Goal: Ask a question: Seek information or help from site administrators or community

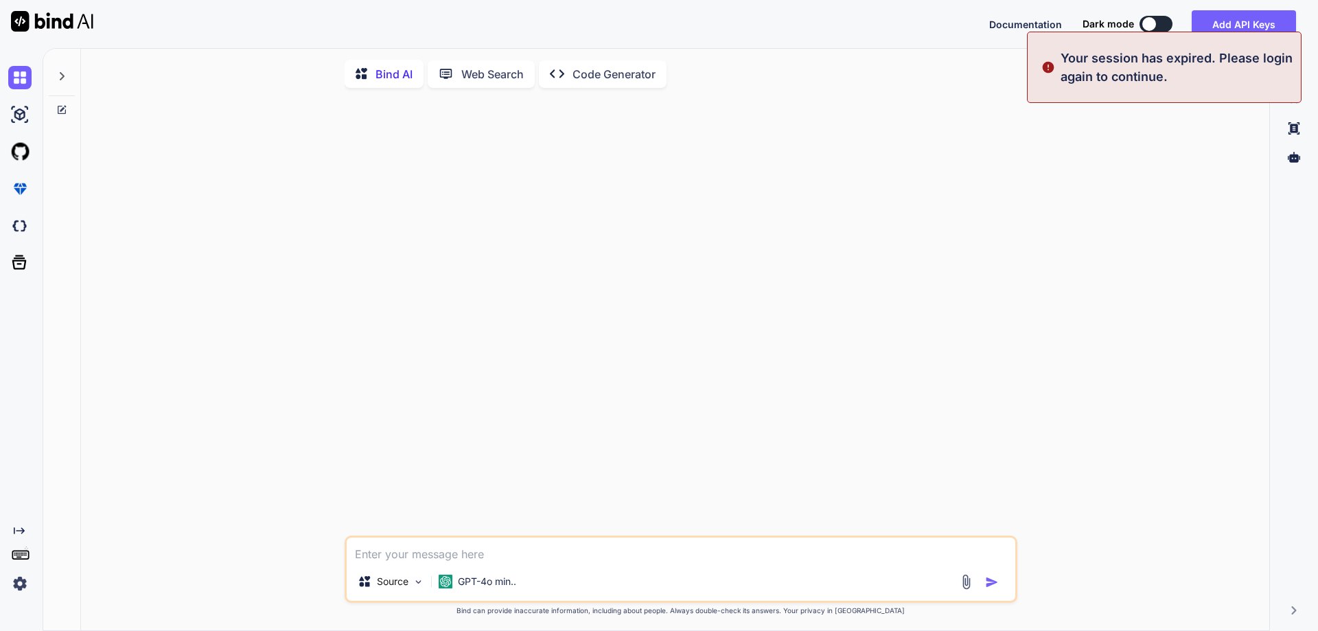
type textarea "x"
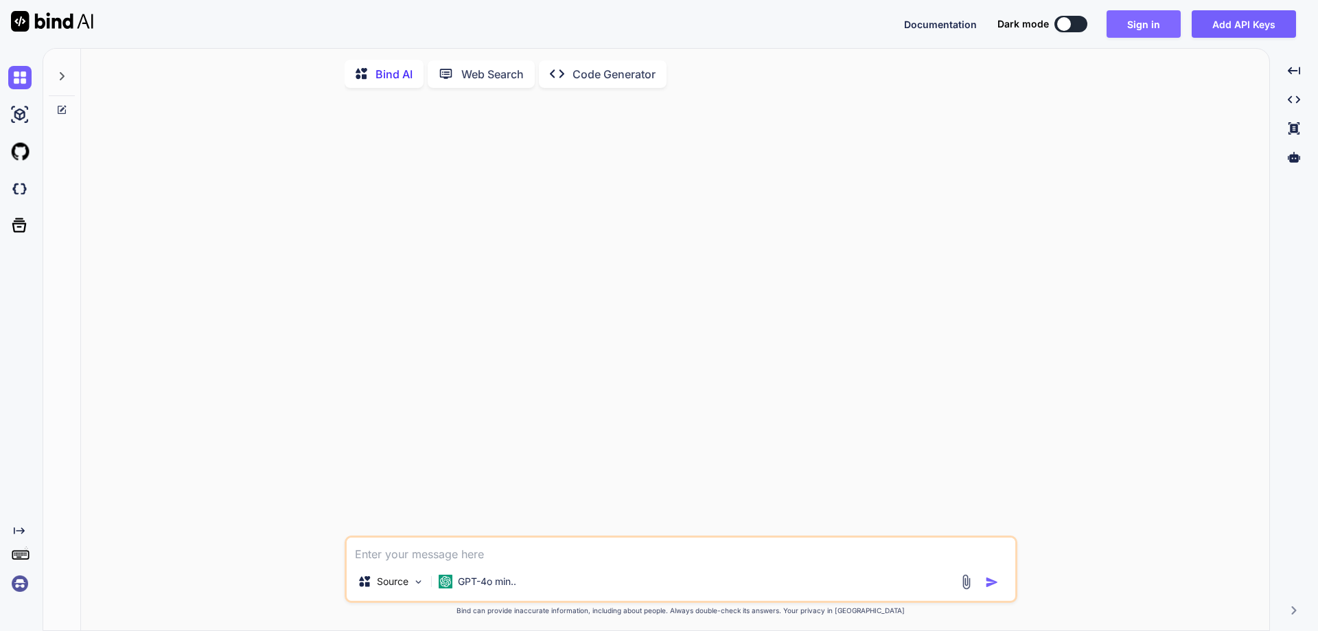
click at [1162, 30] on button "Sign in" at bounding box center [1143, 23] width 74 height 27
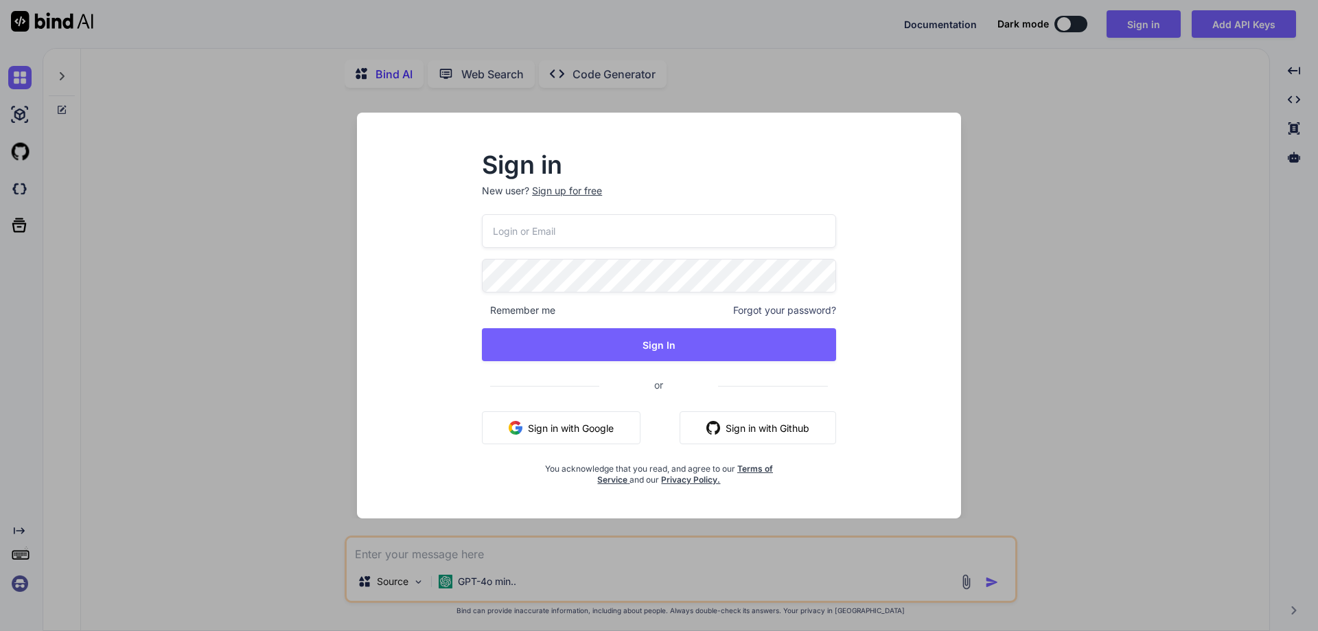
type input "[EMAIL_ADDRESS][DOMAIN_NAME]"
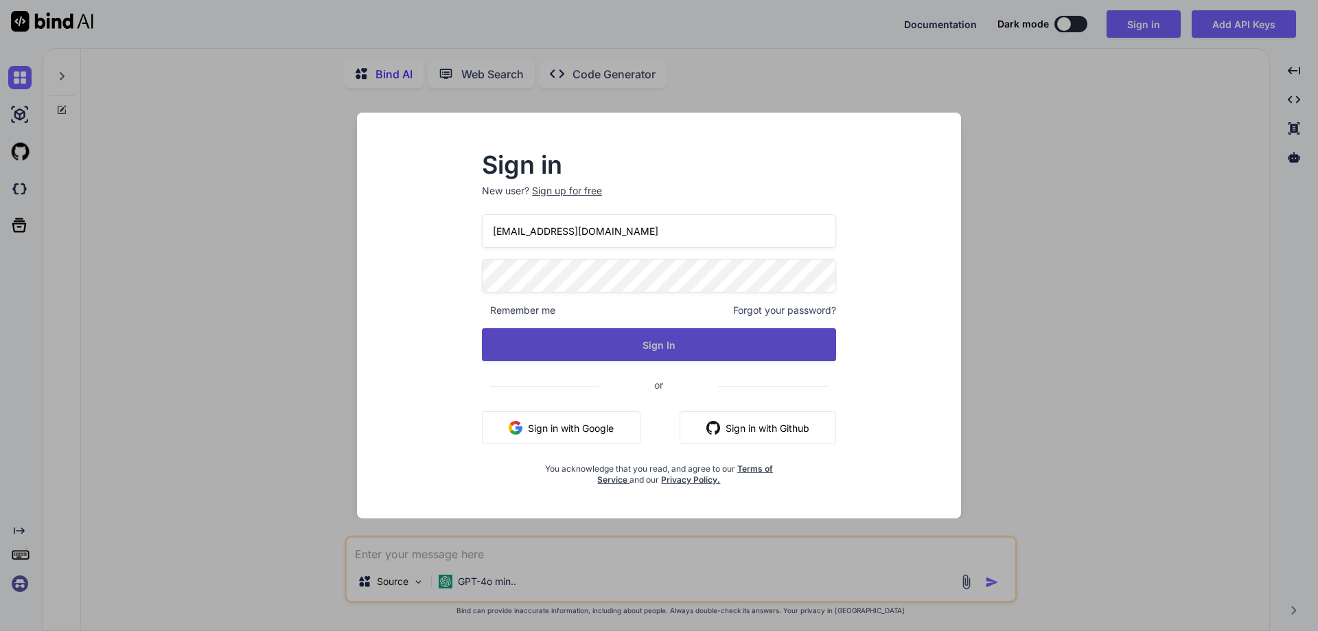
click at [564, 328] on button "Sign In" at bounding box center [659, 344] width 354 height 33
click at [675, 349] on button "Sign In" at bounding box center [659, 344] width 354 height 33
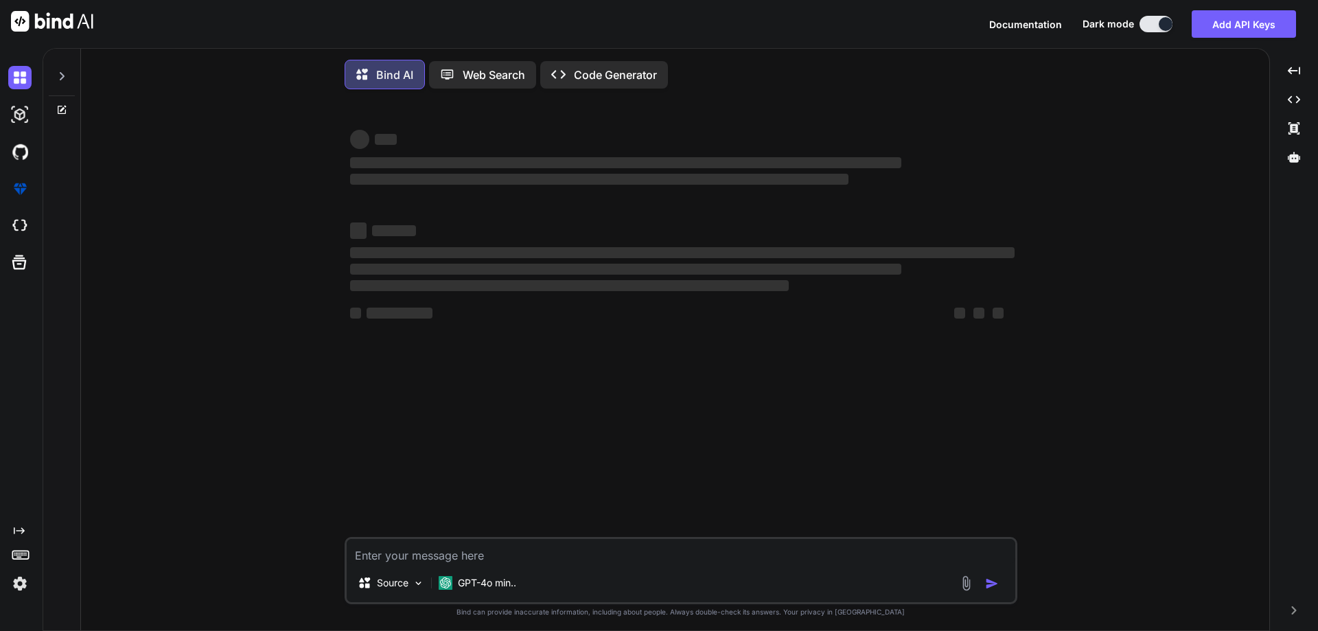
click at [430, 557] on textarea at bounding box center [681, 551] width 668 height 25
type textarea "x"
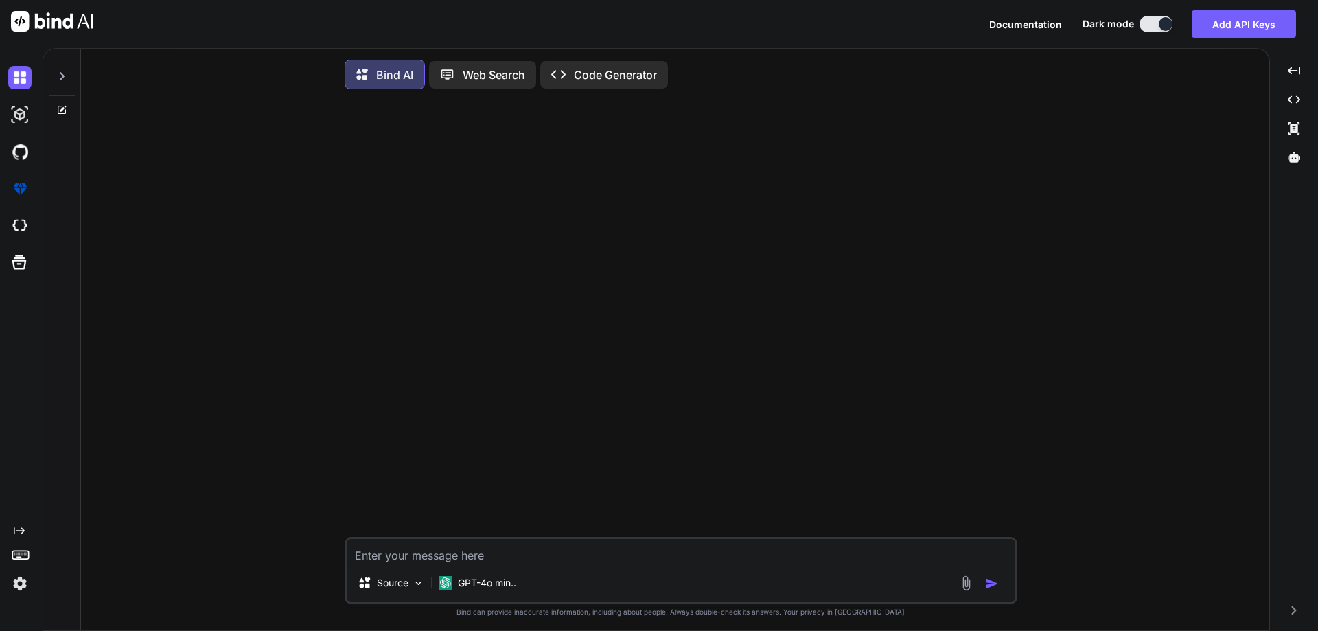
paste textarea "given {1,3,3,4,5,6,6,7,8,9,9} print all indices of search elements, if not foun…"
type textarea "given {1,3,3,4,5,6,6,7,8,9,9} print all indices of search elements, if not foun…"
type textarea "x"
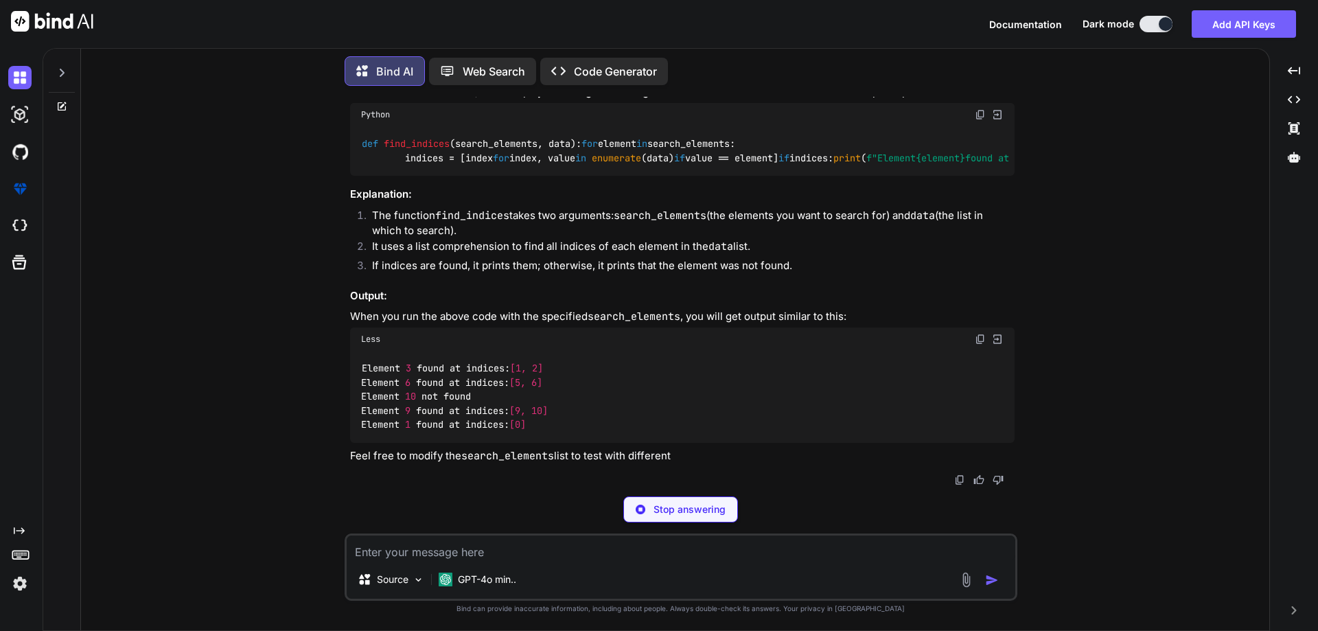
scroll to position [274, 0]
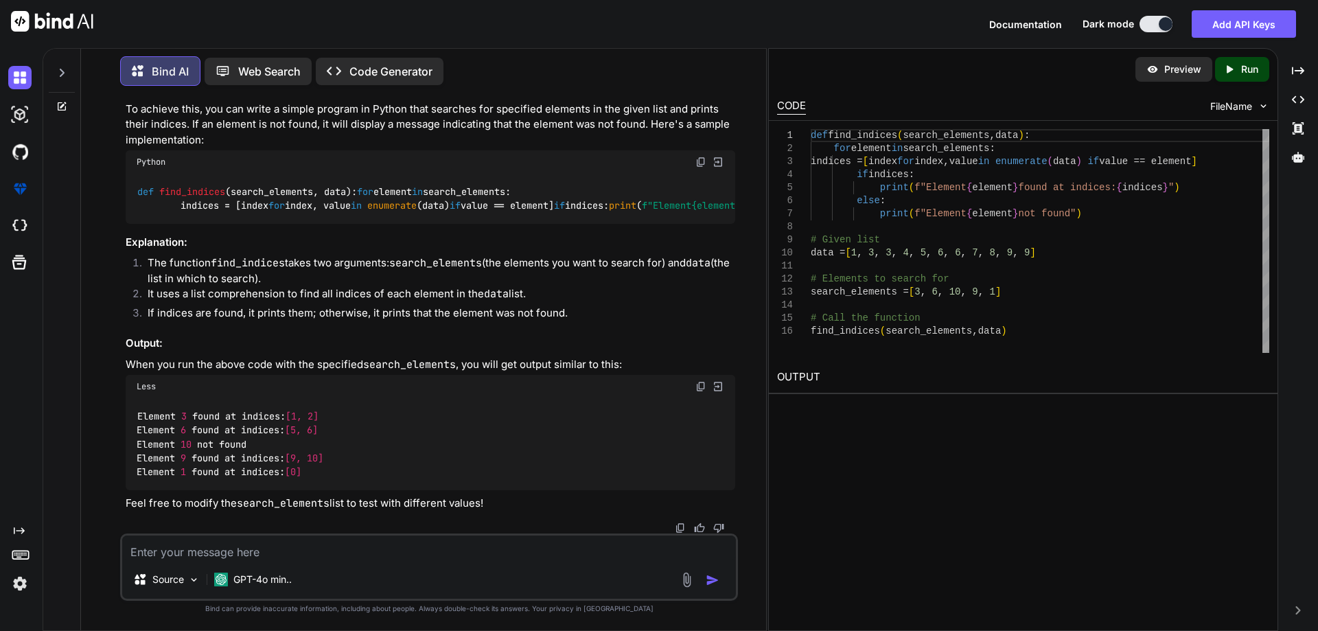
type textarea "x"
click at [274, 553] on textarea at bounding box center [428, 547] width 613 height 25
paste textarea "given {1,3,3,4,5,6,6,7,8,9,9} print all indices of search elements, if not foun…"
type textarea "given {1,3,3,4,5,6,6,7,8,9,9} print all indices of search elements, if not foun…"
type textarea "x"
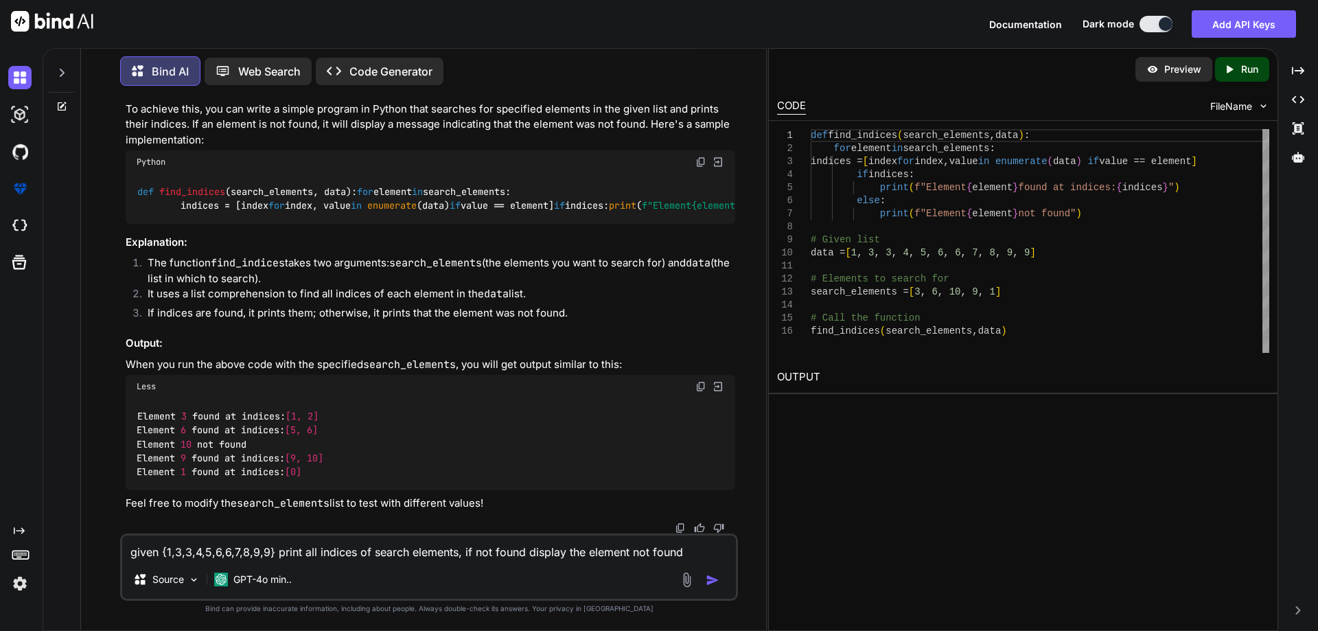
type textarea "given {1,3,3,4,5,6,6,7,8,9,9} print all indices of search elements, if not foun…"
type textarea "x"
type textarea "given {1,3,3,4,5,6,6,7,8,9,9} print all indices of search elements, if not foun…"
type textarea "x"
type textarea "given {1,3,3,4,5,6,6,7,8,9,9} print all indices of search elements, if not foun…"
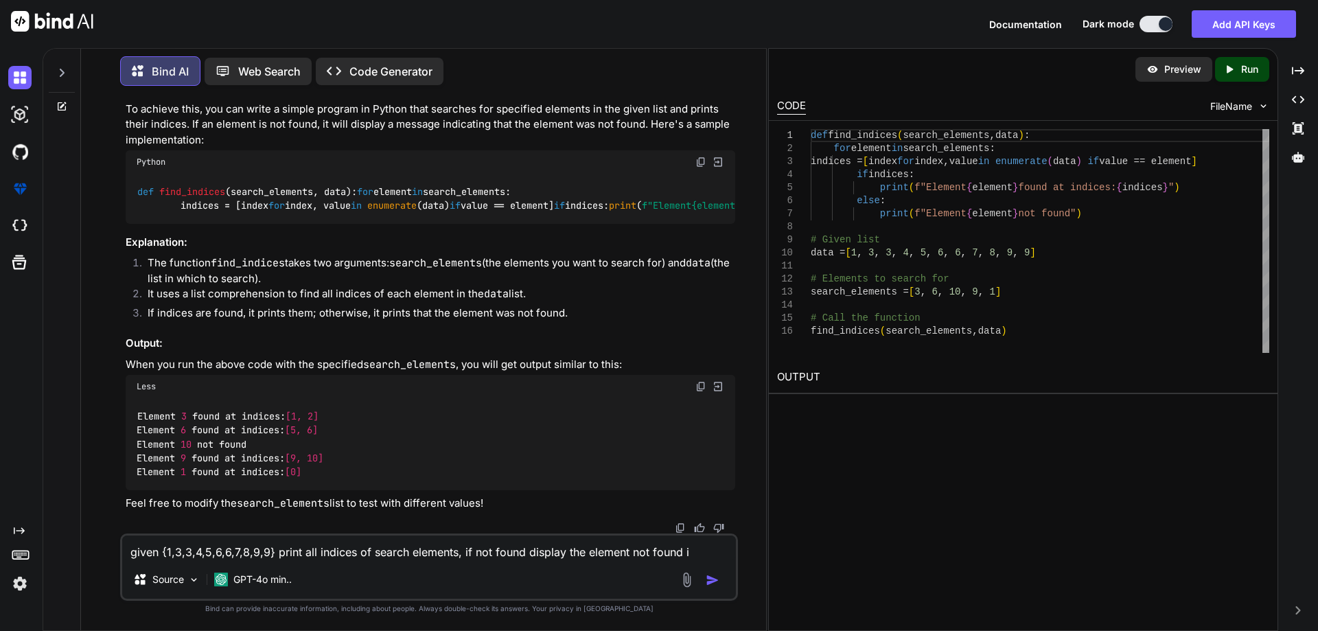
type textarea "x"
type textarea "given {1,3,3,4,5,6,6,7,8,9,9} print all indices of search elements, if not foun…"
type textarea "x"
type textarea "given {1,3,3,4,5,6,6,7,8,9,9} print all indices of search elements, if not foun…"
type textarea "x"
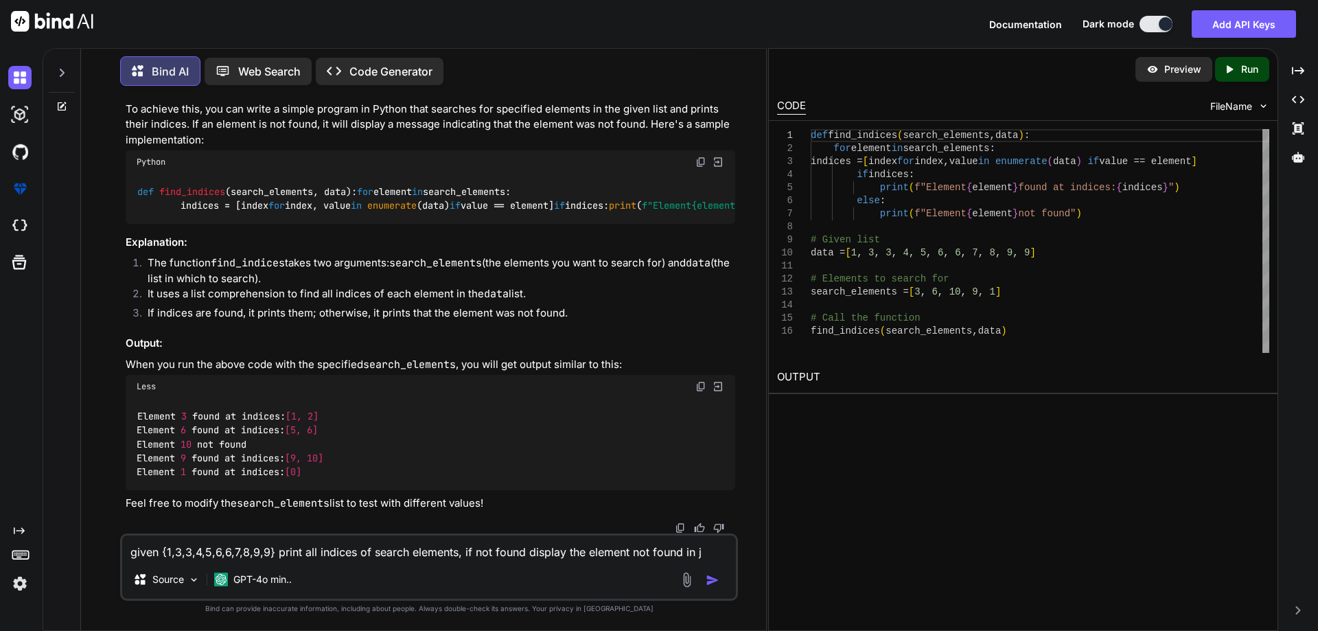
type textarea "given {1,3,3,4,5,6,6,7,8,9,9} print all indices of search elements, if not foun…"
type textarea "x"
type textarea "given {1,3,3,4,5,6,6,7,8,9,9} print all indices of search elements, if not foun…"
type textarea "x"
type textarea "given {1,3,3,4,5,6,6,7,8,9,9} print all indices of search elements, if not foun…"
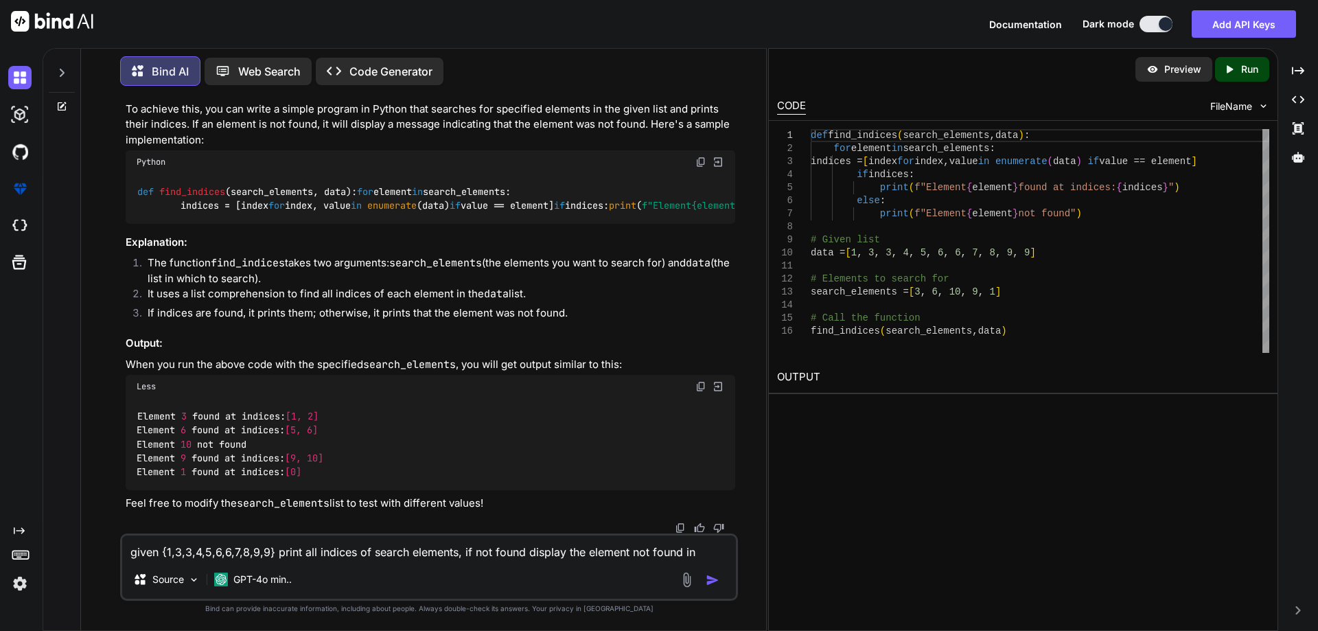
type textarea "x"
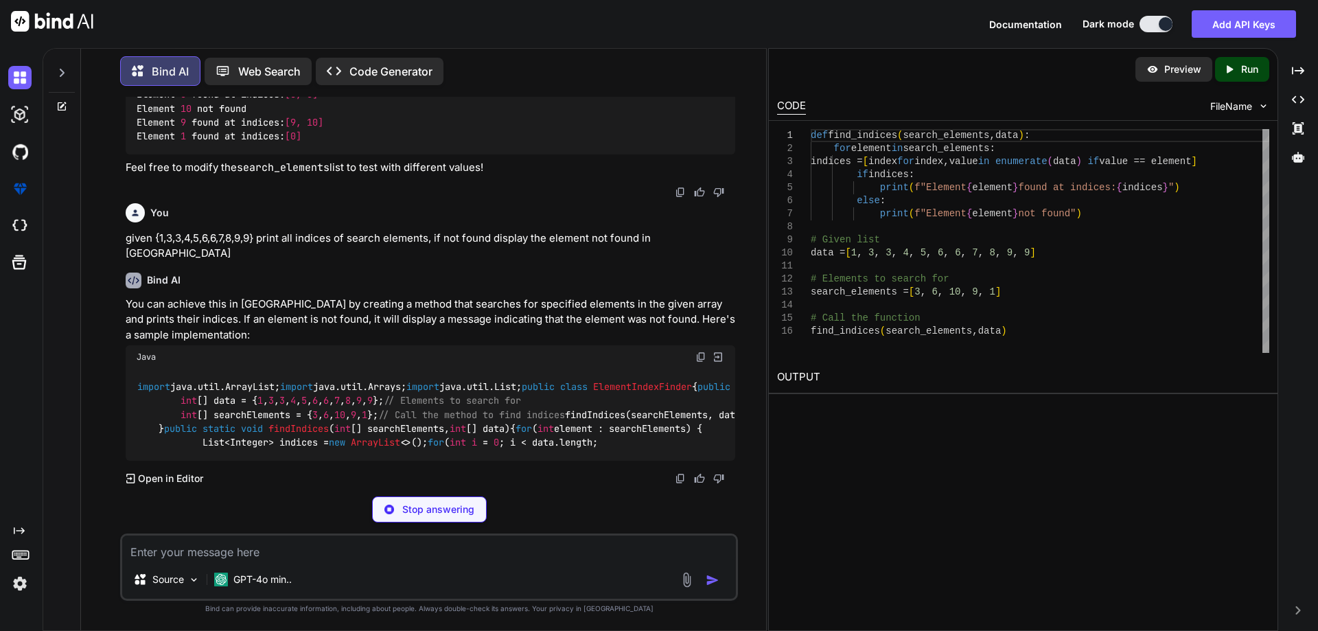
scroll to position [805, 0]
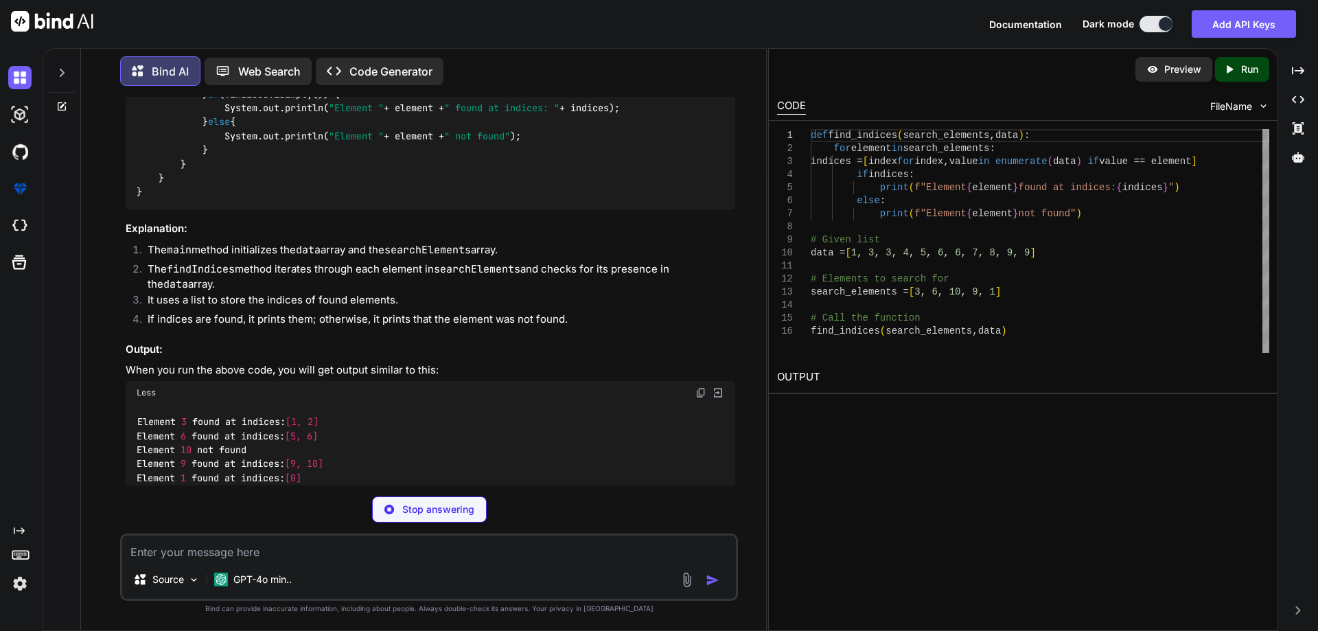
type textarea "x"
type textarea "} } }"
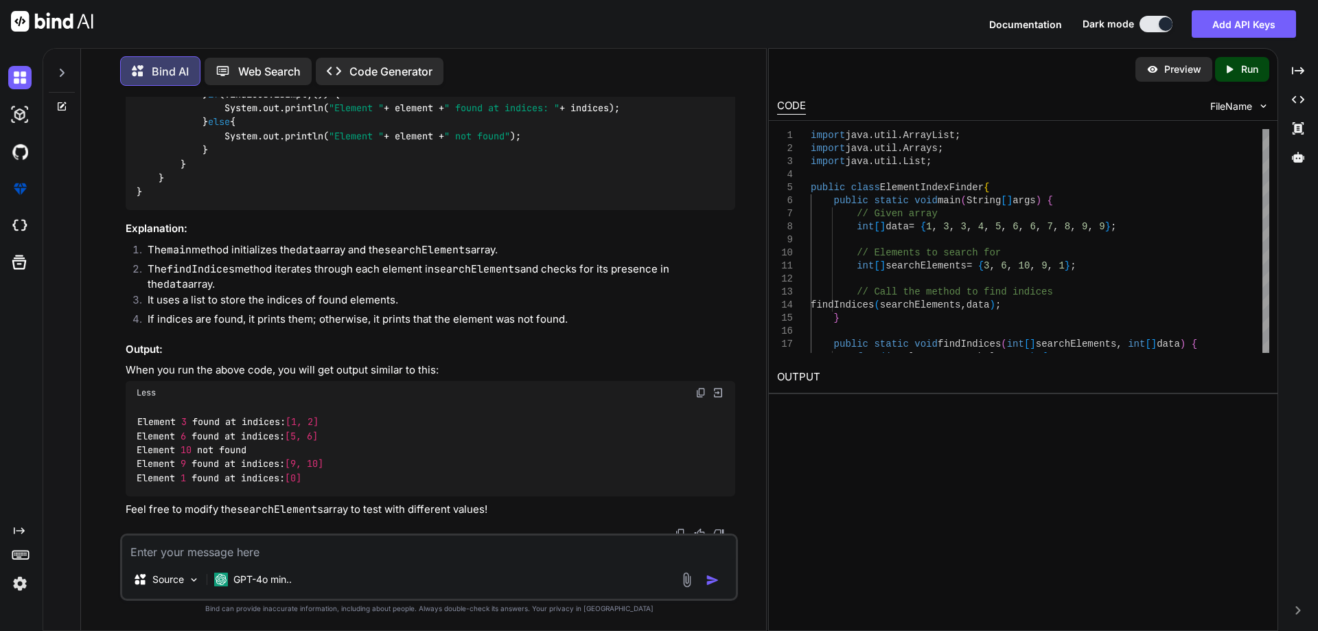
drag, startPoint x: 168, startPoint y: 357, endPoint x: 388, endPoint y: 352, distance: 220.3
click at [388, 210] on div "import java.util.ArrayList; import java.util.Arrays; import java.util.List; pub…" at bounding box center [430, 94] width 609 height 232
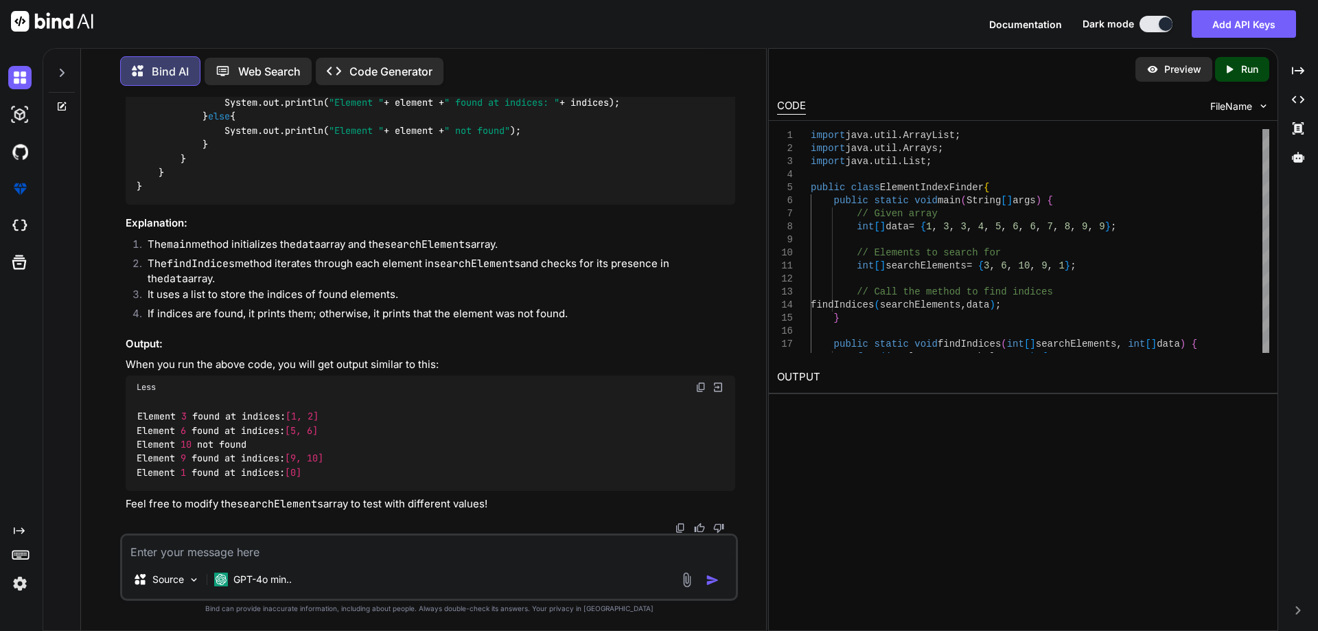
scroll to position [942, 0]
click at [339, 204] on div "import java.util.ArrayList; import java.util.Arrays; import java.util.List; pub…" at bounding box center [430, 89] width 609 height 232
drag, startPoint x: 214, startPoint y: 379, endPoint x: 363, endPoint y: 371, distance: 149.1
click at [363, 204] on div "import java.util.ArrayList; import java.util.Arrays; import java.util.List; pub…" at bounding box center [430, 89] width 609 height 232
drag, startPoint x: 562, startPoint y: 388, endPoint x: 467, endPoint y: 401, distance: 95.5
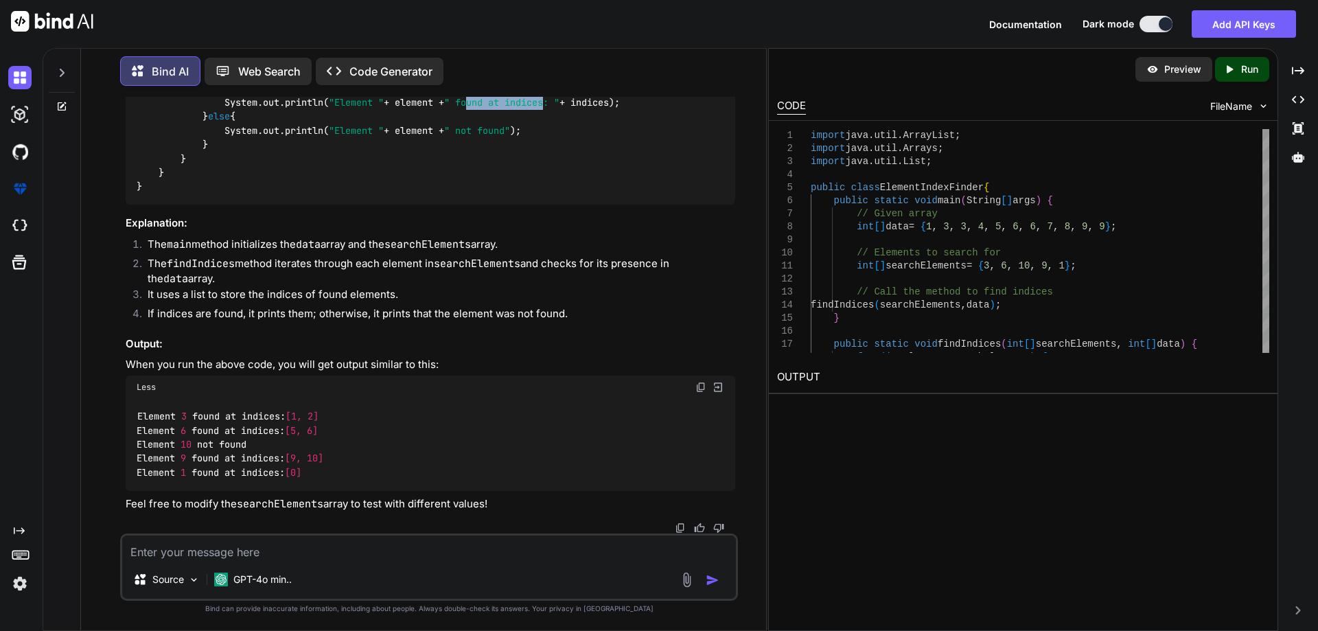
click at [482, 108] on span "" found at indices: "" at bounding box center [501, 102] width 115 height 12
click at [464, 204] on div "import java.util.ArrayList; import java.util.Arrays; import java.util.List; pub…" at bounding box center [430, 89] width 609 height 232
drag, startPoint x: 176, startPoint y: 264, endPoint x: 469, endPoint y: 264, distance: 293.0
click at [469, 204] on div "import java.util.ArrayList; import java.util.Arrays; import java.util.List; pub…" at bounding box center [430, 89] width 609 height 232
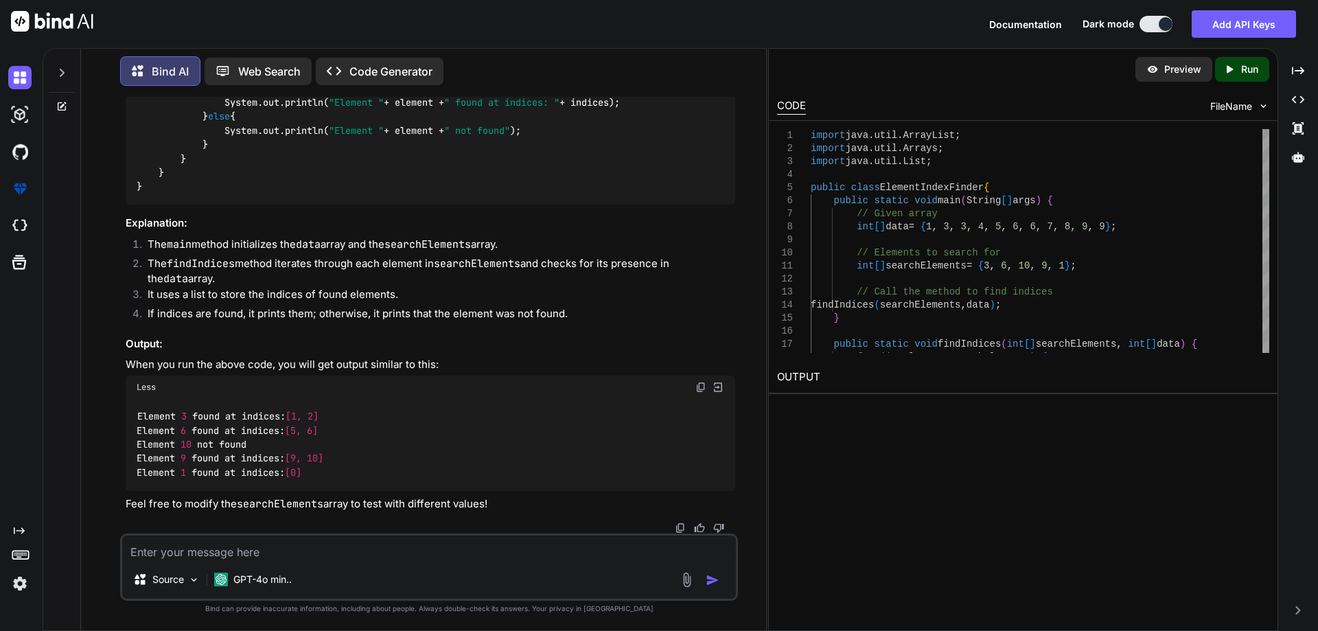
click at [469, 204] on div "import java.util.ArrayList; import java.util.Arrays; import java.util.List; pub…" at bounding box center [430, 89] width 609 height 232
drag, startPoint x: 199, startPoint y: 290, endPoint x: 346, endPoint y: 292, distance: 146.9
click at [346, 204] on div "import java.util.ArrayList; import java.util.Arrays; import java.util.List; pub…" at bounding box center [430, 89] width 609 height 232
click at [301, 204] on div "import java.util.ArrayList; import java.util.Arrays; import java.util.List; pub…" at bounding box center [430, 89] width 609 height 232
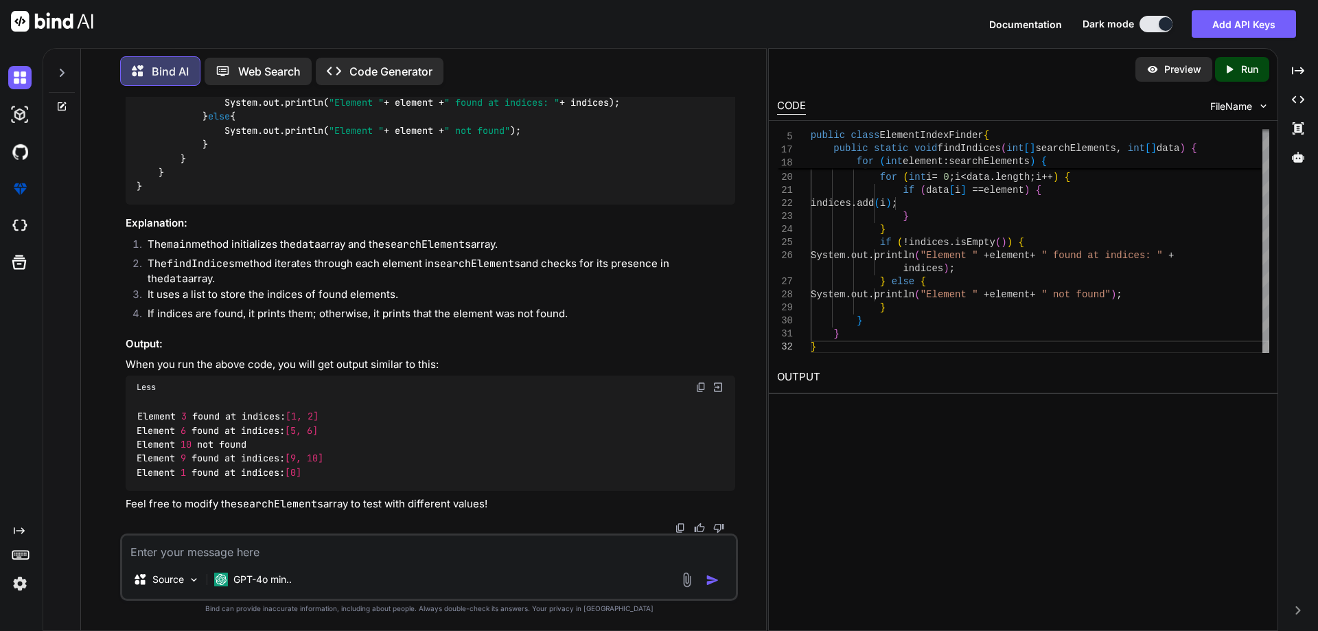
scroll to position [1023, 0]
click at [224, 556] on textarea at bounding box center [428, 547] width 613 height 25
type textarea "s"
type textarea "x"
type textarea "si"
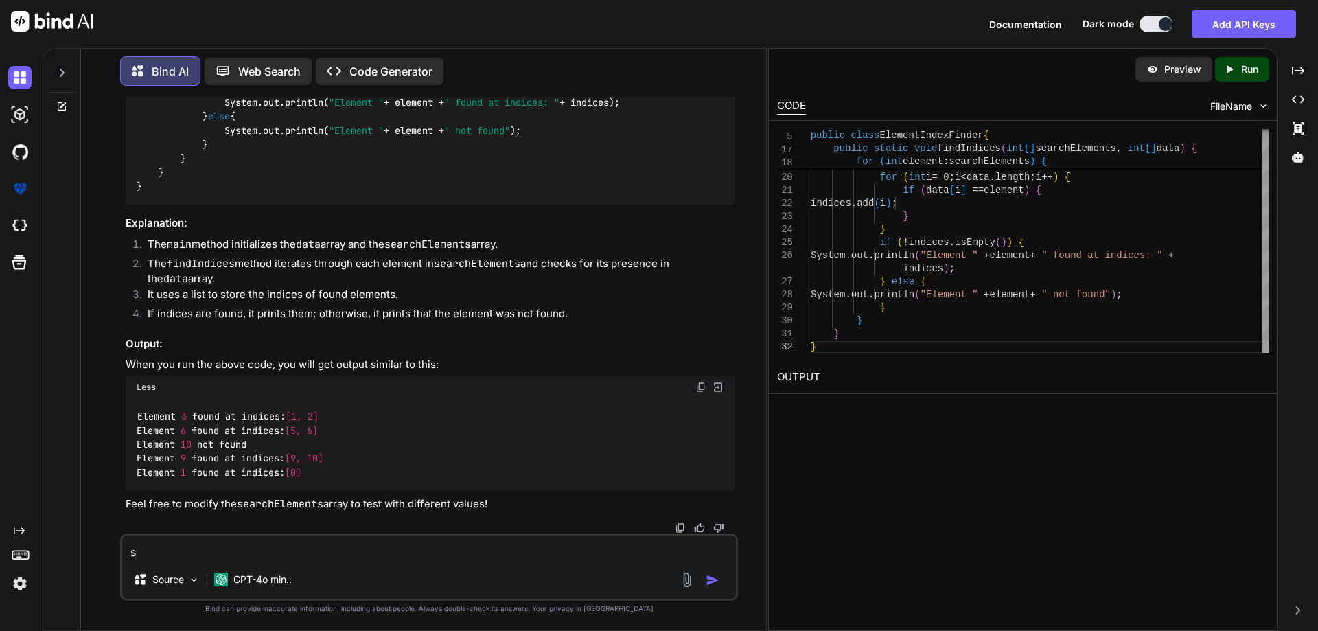
type textarea "x"
type textarea "sim"
type textarea "x"
type textarea "simp"
type textarea "x"
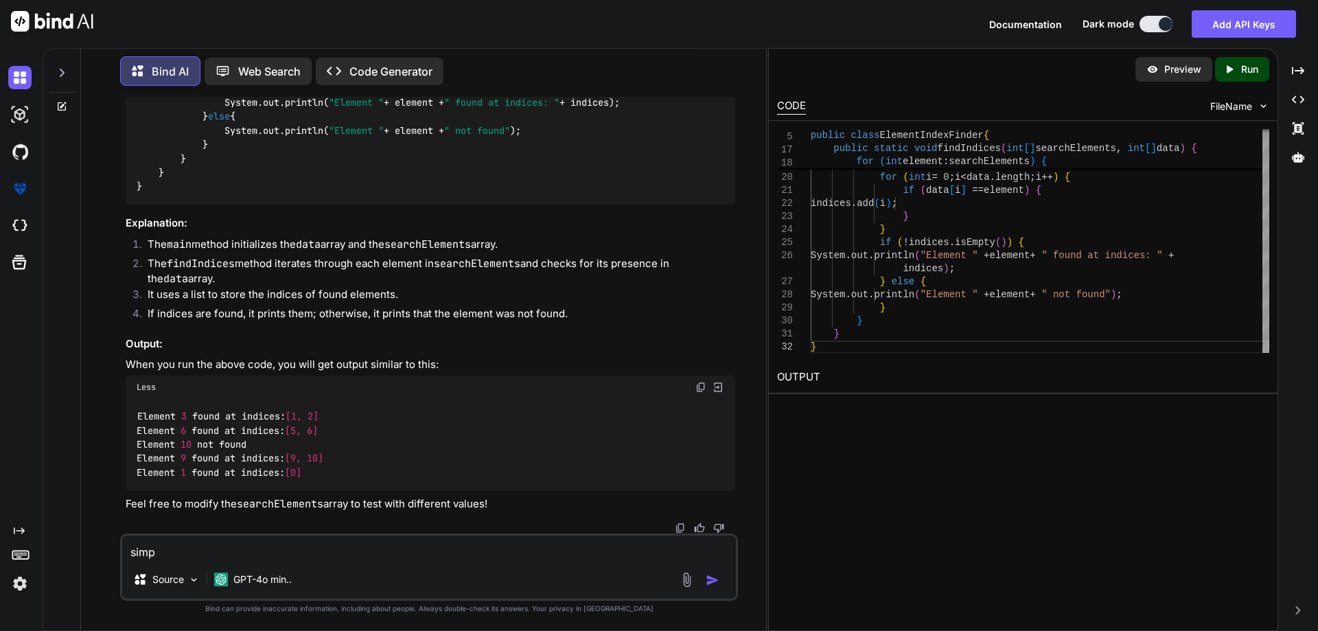
type textarea "simpl"
type textarea "x"
type textarea "simpl"
type textarea "x"
type textarea "simpl"
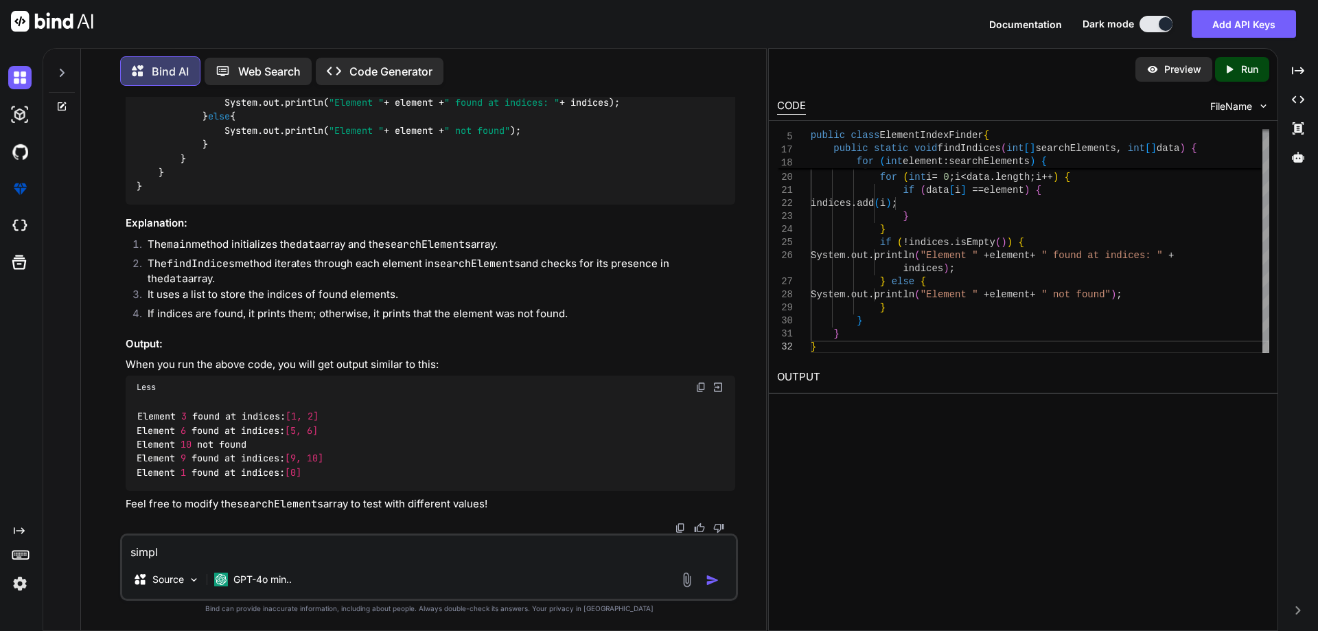
type textarea "x"
type textarea "simple"
type textarea "x"
type textarea "simple"
type textarea "x"
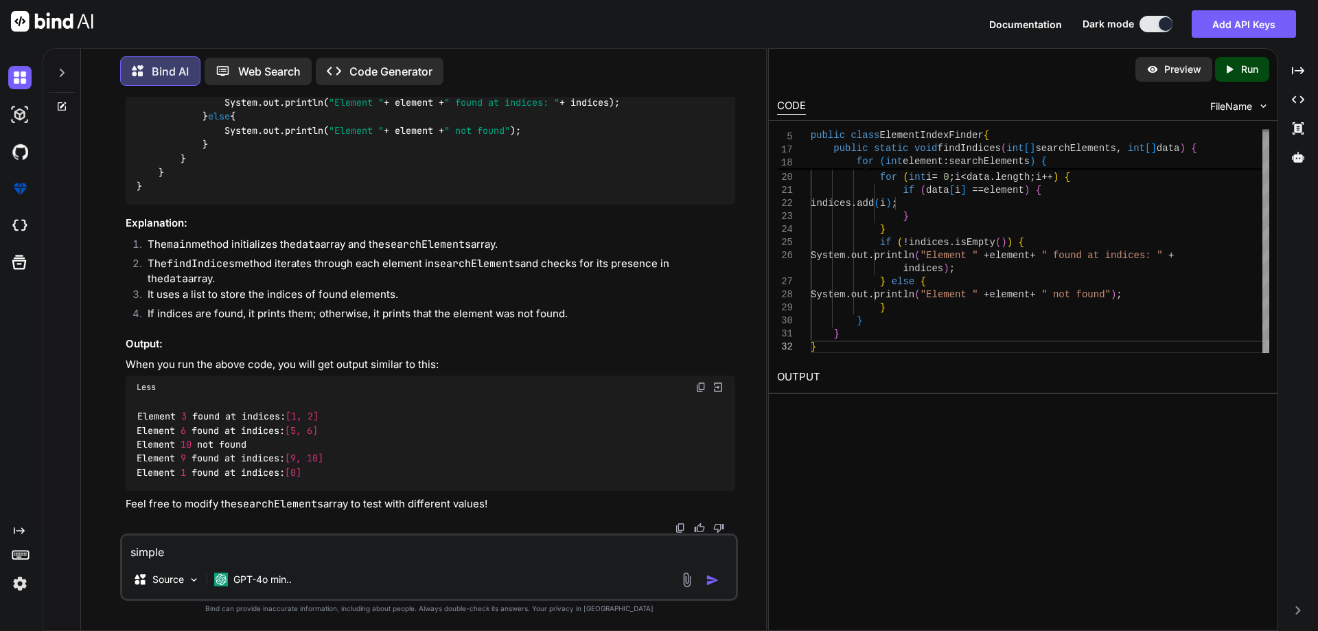
type textarea "simple w"
type textarea "x"
type textarea "simple wa"
type textarea "x"
type textarea "simple way"
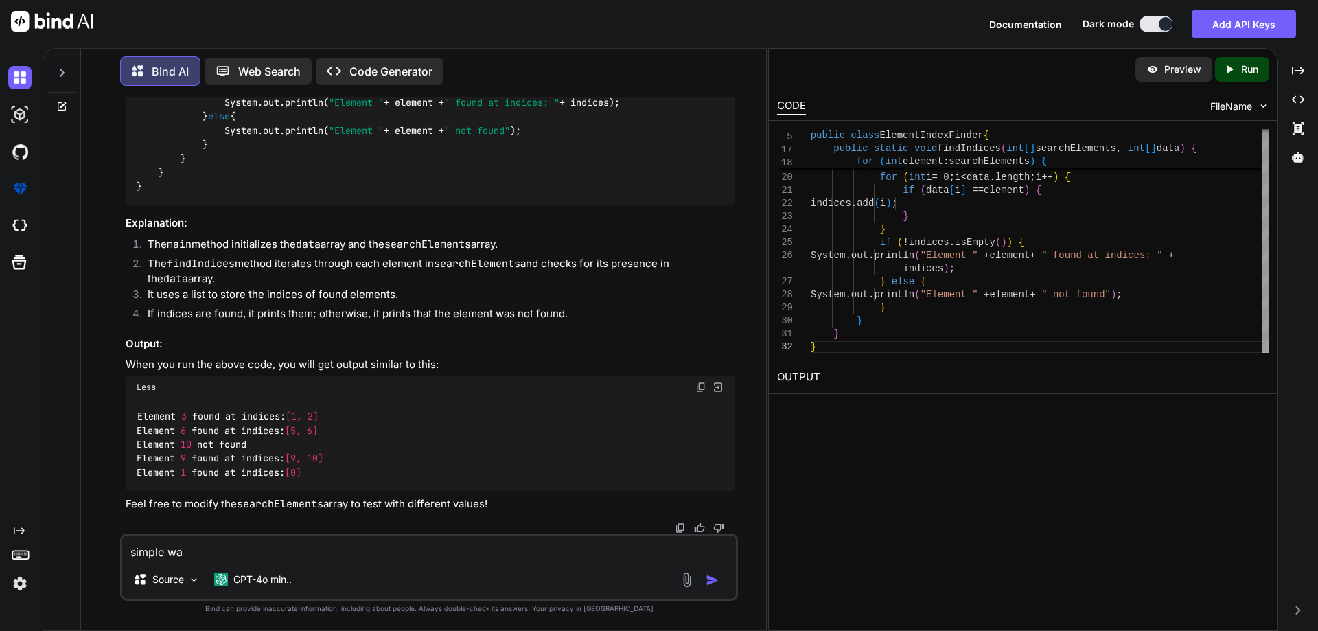
type textarea "x"
type textarea "simple way"
type textarea "x"
type textarea "simple way a"
type textarea "x"
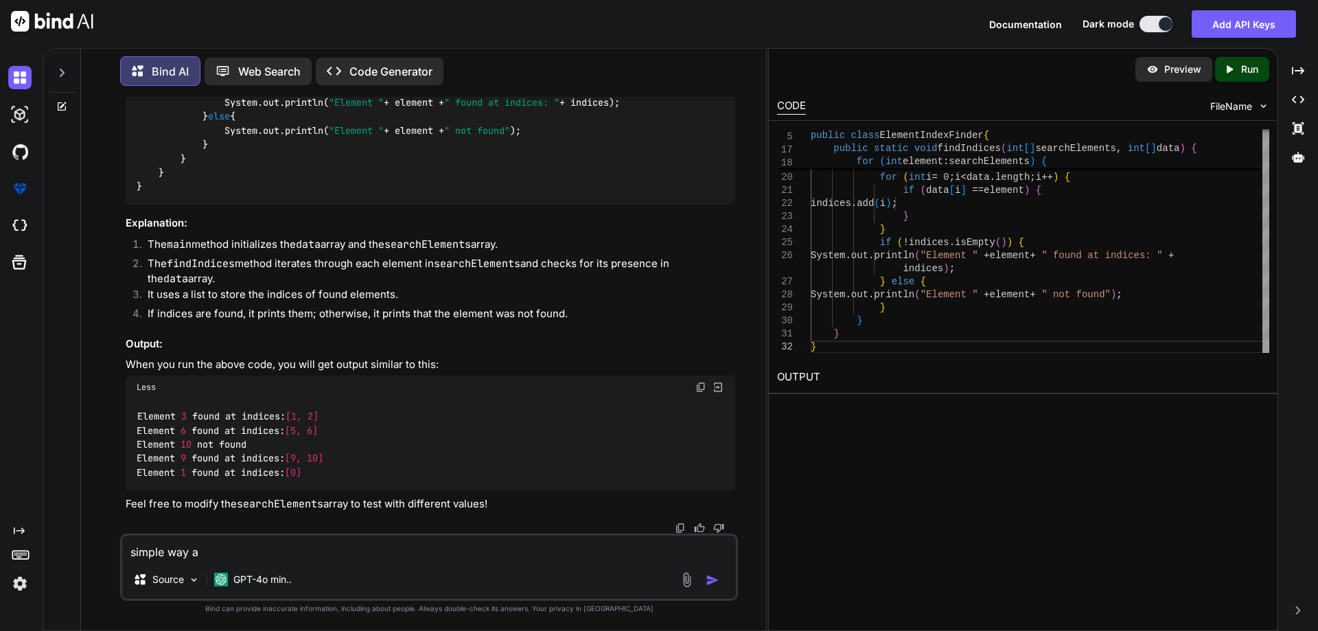
type textarea "simple way ab"
type textarea "x"
type textarea "simple way abo"
type textarea "x"
type textarea "simple way abov"
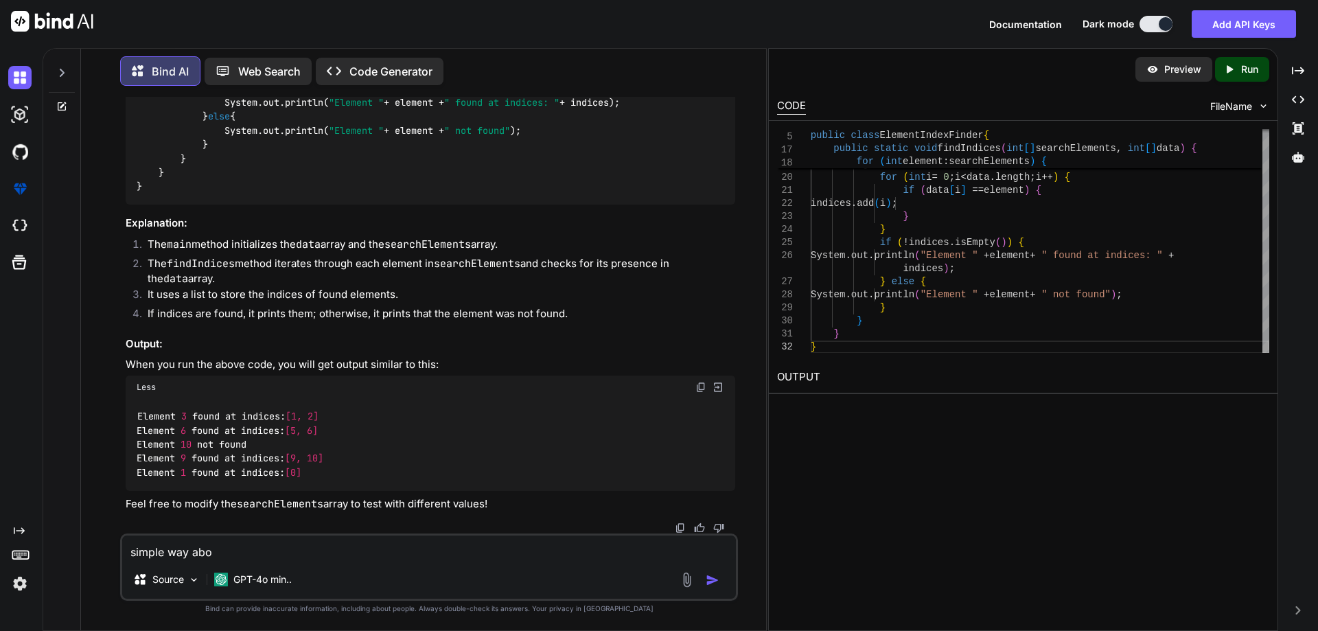
type textarea "x"
type textarea "simple way above"
type textarea "x"
type textarea "simple way above"
type textarea "x"
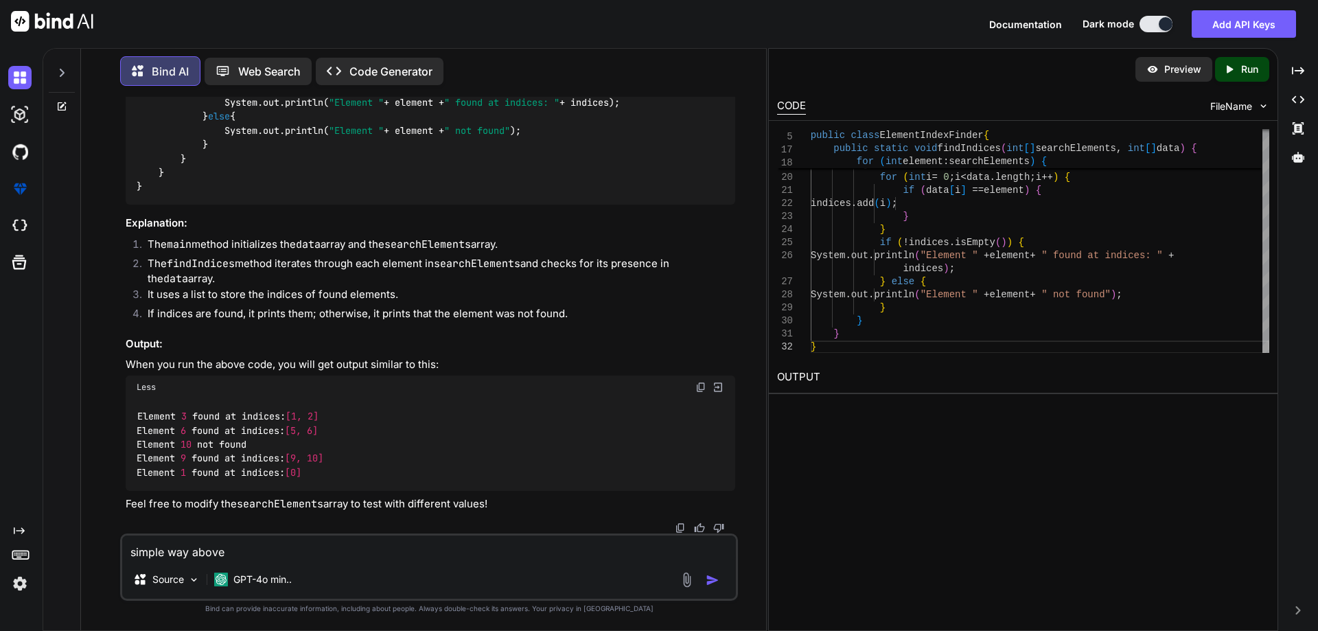
type textarea "simple way above p"
type textarea "x"
type textarea "simple way above pr"
type textarea "x"
type textarea "simple way above pro"
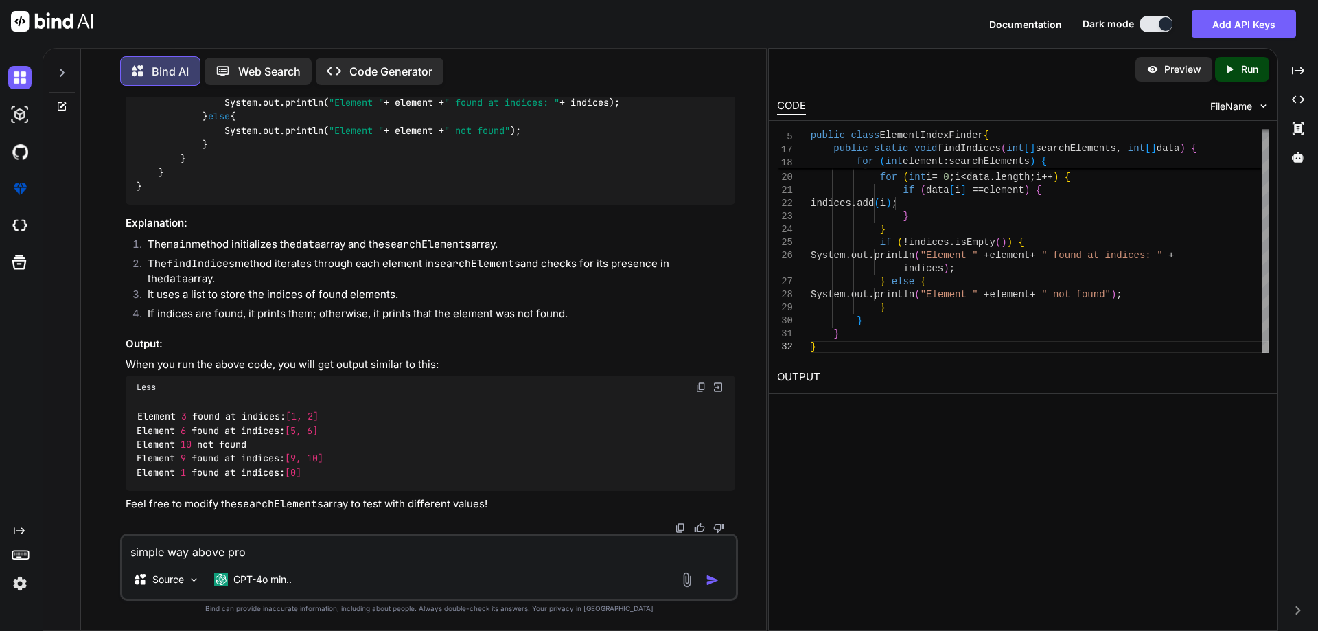
type textarea "x"
type textarea "simple way above prog"
type textarea "x"
type textarea "simple way above progr"
type textarea "x"
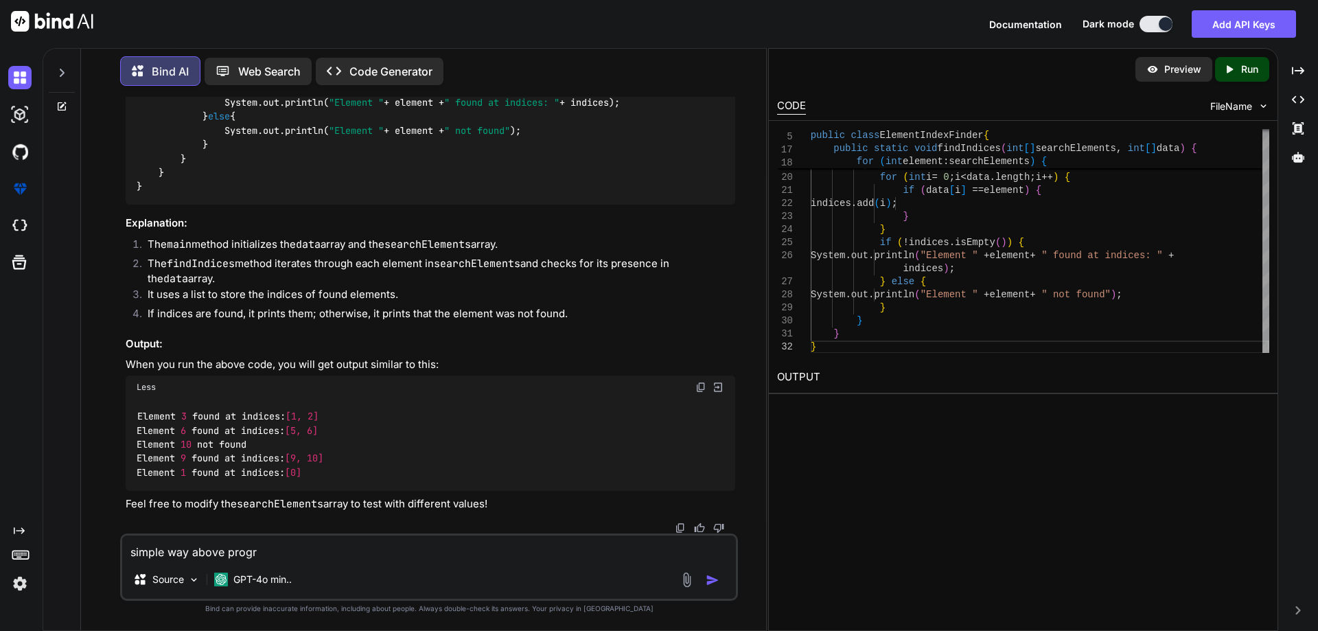
type textarea "simple way above progra"
type textarea "x"
type textarea "simple way above program"
type textarea "x"
type textarea "simple way above program"
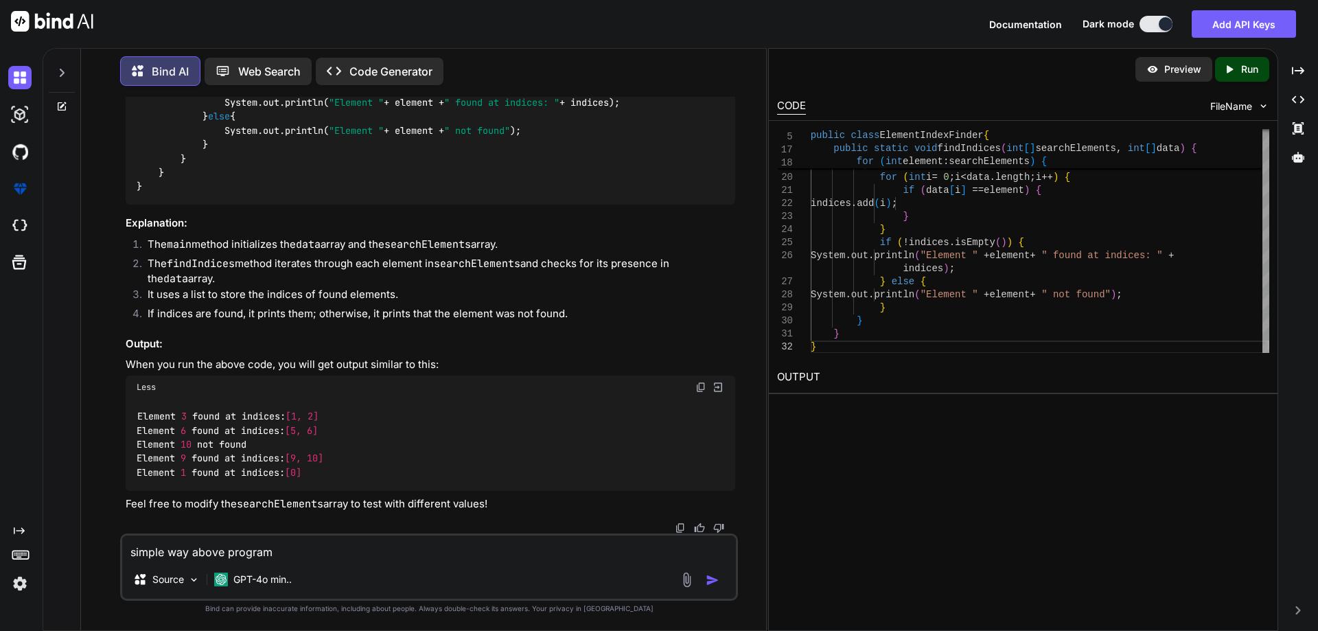
type textarea "x"
type textarea "simple way above program i"
type textarea "x"
type textarea "simple way above program in"
type textarea "x"
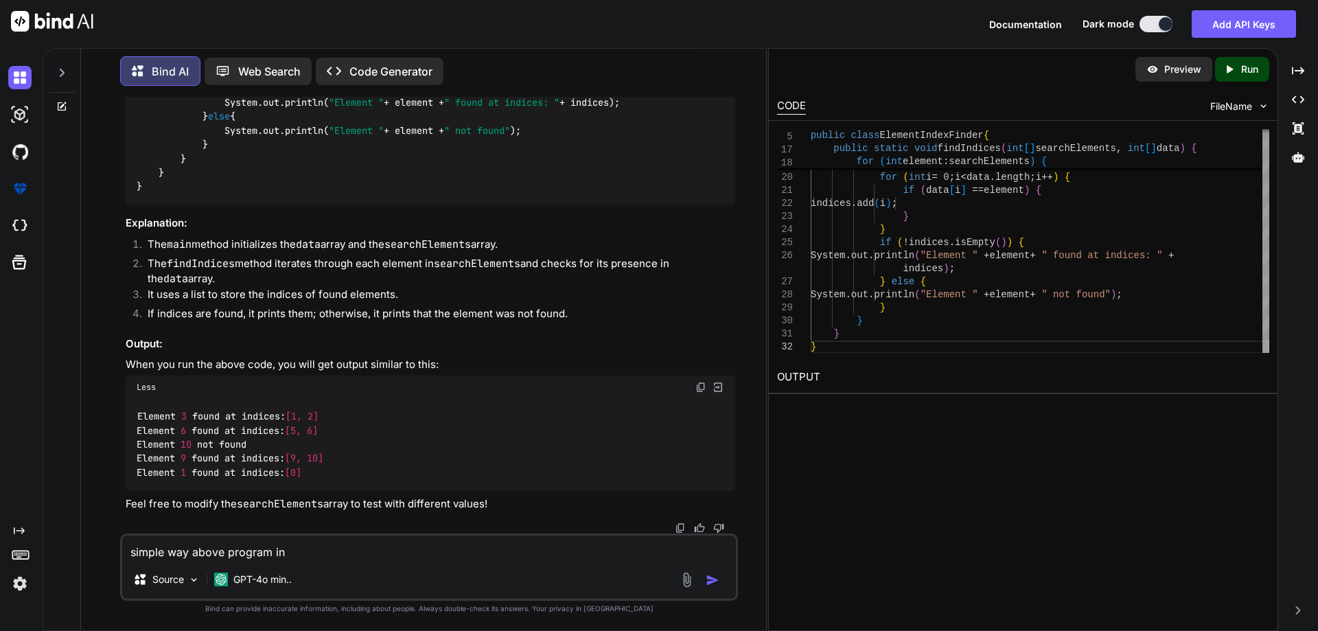
type textarea "simple way above program in"
type textarea "x"
type textarea "simple way above program in j"
type textarea "x"
type textarea "simple way above program in ja"
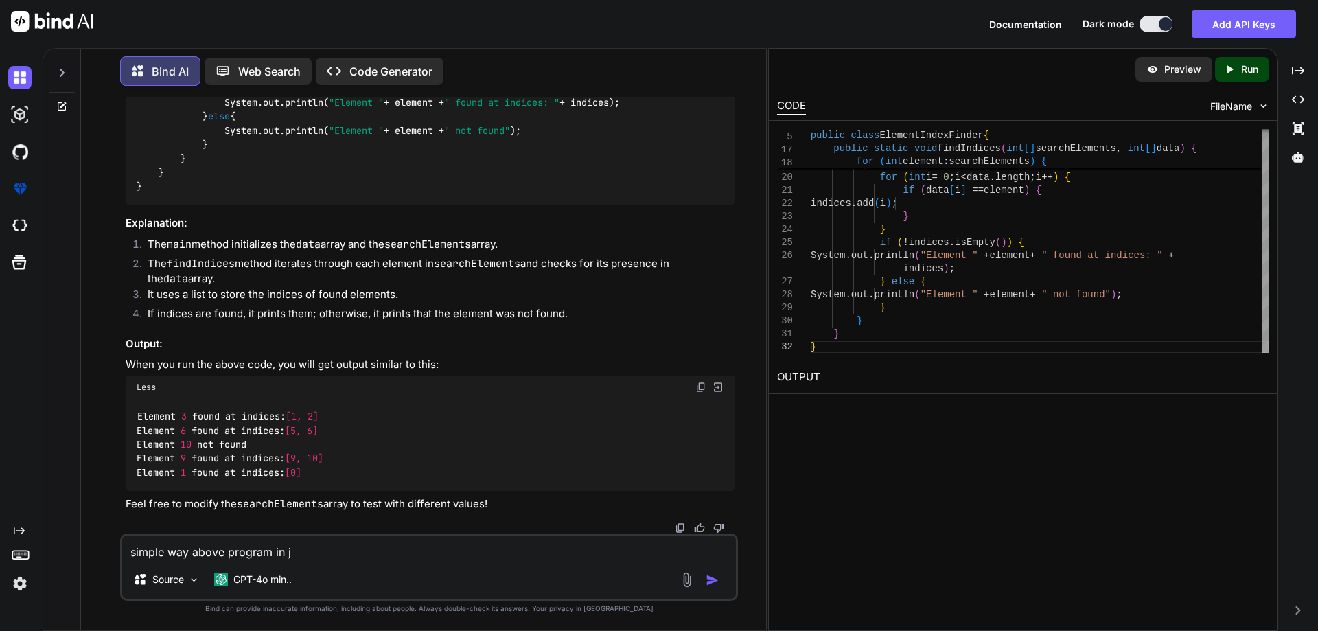
type textarea "x"
type textarea "simple way above program in [GEOGRAPHIC_DATA]"
type textarea "x"
type textarea "simple way above program in [GEOGRAPHIC_DATA]"
type textarea "x"
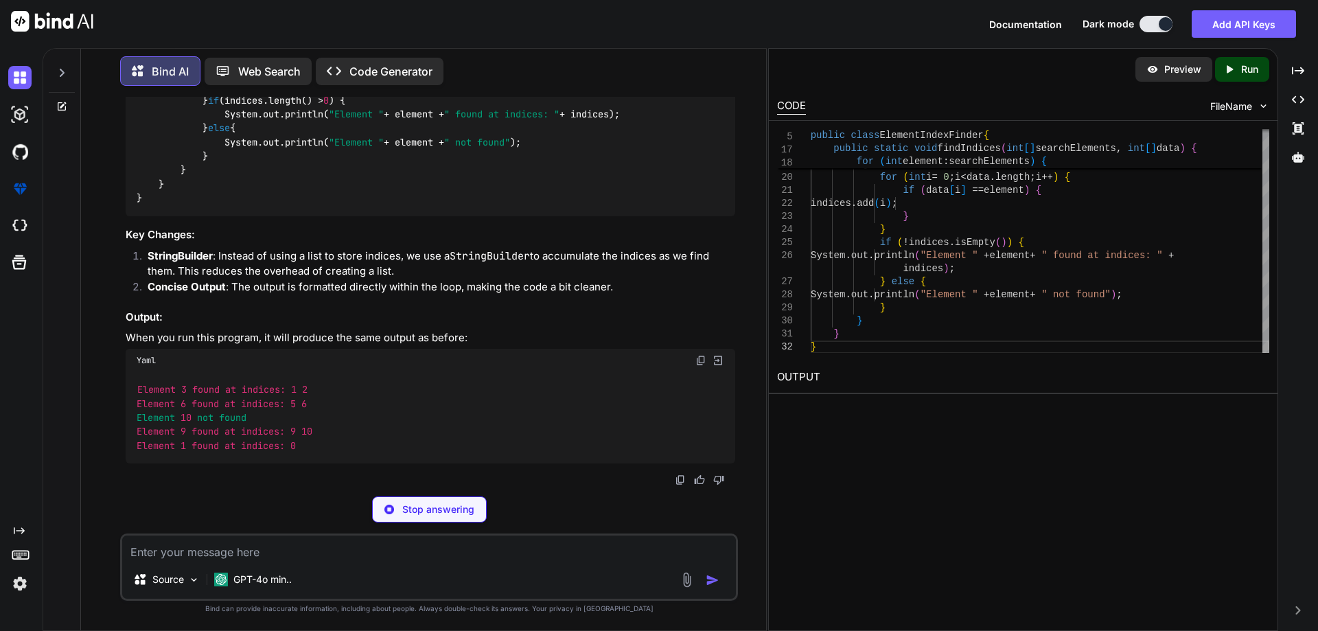
scroll to position [1169, 0]
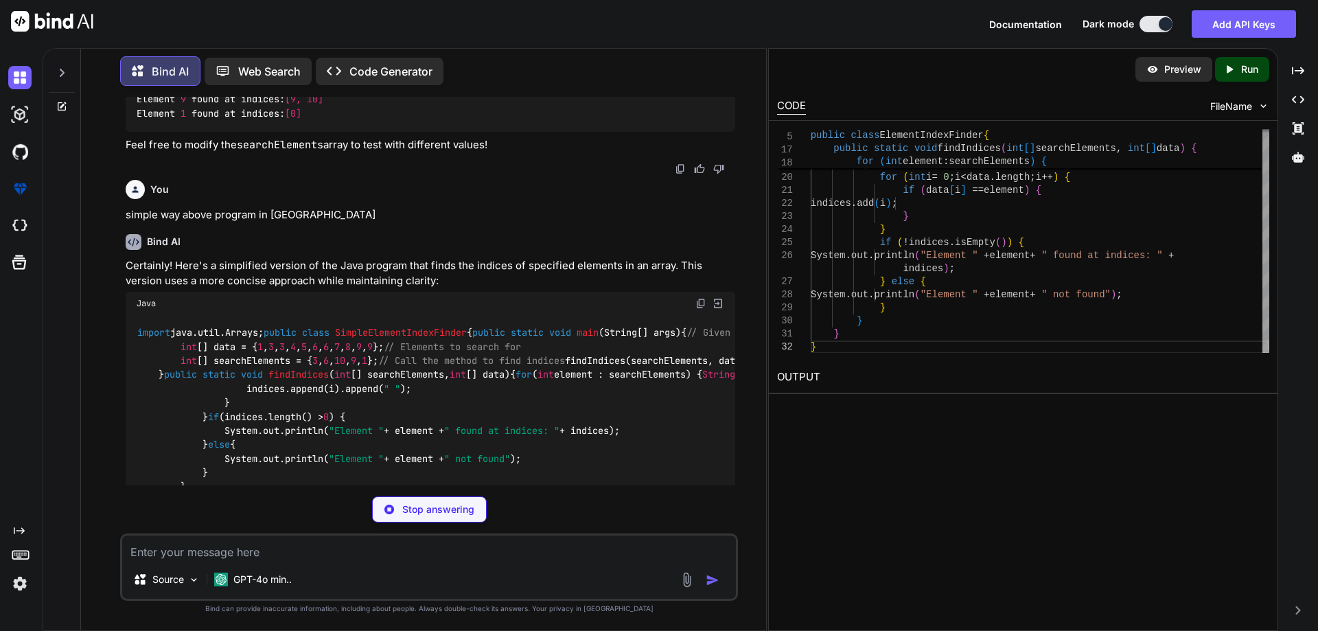
type textarea "x"
type textarea "}"
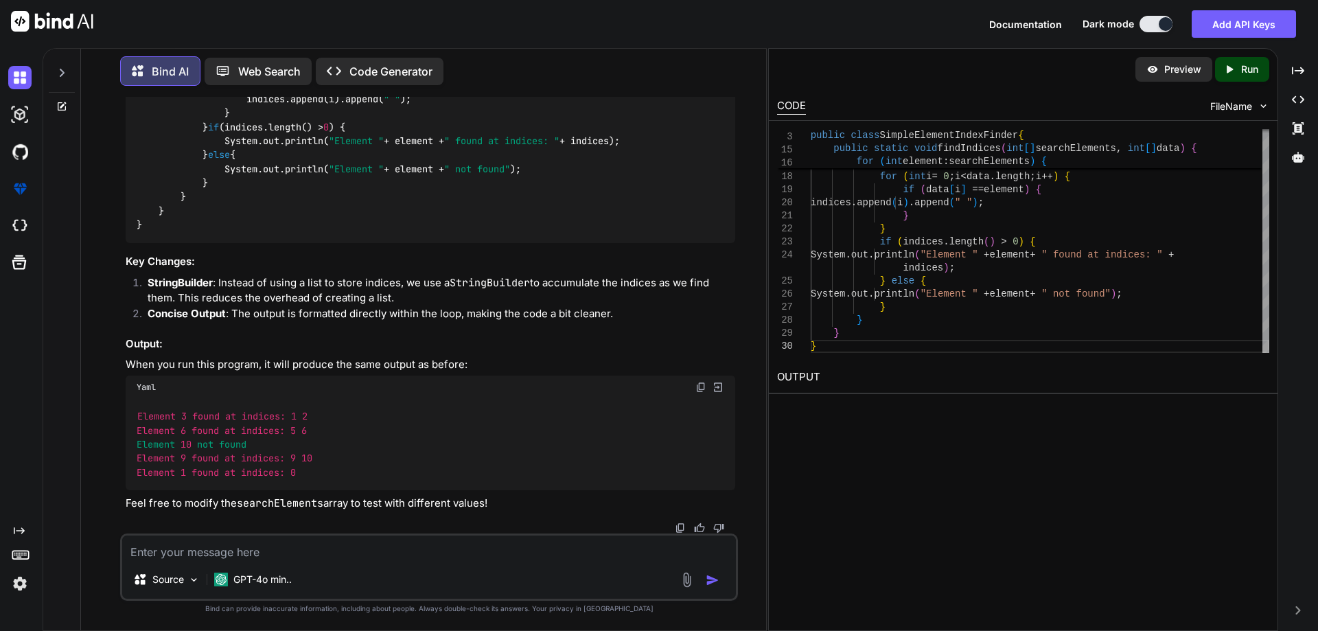
scroll to position [1924, 0]
drag, startPoint x: 226, startPoint y: 460, endPoint x: 412, endPoint y: 463, distance: 186.7
click at [394, 306] on li "StringBuilder : Instead of using a list to store indices, we use a StringBuilde…" at bounding box center [436, 290] width 598 height 31
drag, startPoint x: 404, startPoint y: 460, endPoint x: 614, endPoint y: 465, distance: 210.0
click at [596, 306] on li "StringBuilder : Instead of using a list to store indices, we use a StringBuilde…" at bounding box center [436, 290] width 598 height 31
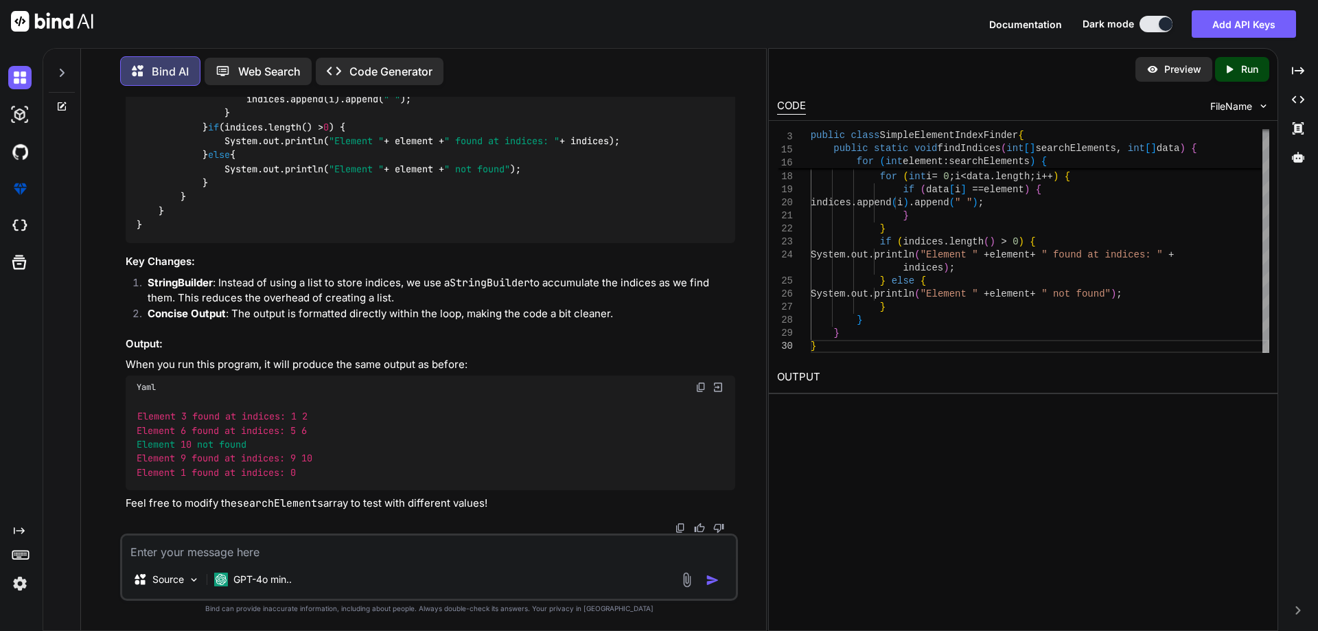
click at [618, 306] on li "StringBuilder : Instead of using a list to store indices, we use a StringBuilde…" at bounding box center [436, 290] width 598 height 31
drag, startPoint x: 630, startPoint y: 463, endPoint x: 718, endPoint y: 460, distance: 87.9
click at [718, 306] on li "StringBuilder : Instead of using a list to store indices, we use a StringBuilde…" at bounding box center [436, 290] width 598 height 31
drag, startPoint x: 624, startPoint y: 494, endPoint x: 201, endPoint y: 487, distance: 423.5
click at [201, 325] on li "Concise Output : The output is formatted directly within the loop, making the c…" at bounding box center [436, 315] width 598 height 19
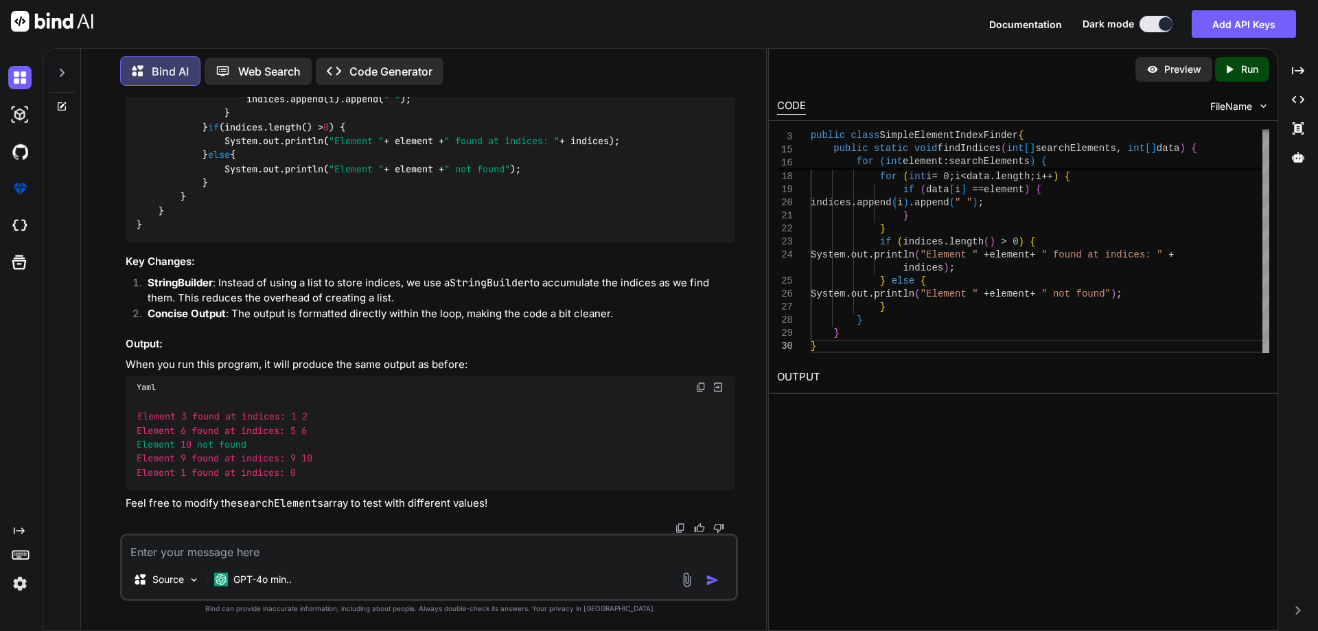
click at [444, 306] on li "StringBuilder : Instead of using a list to store indices, we use a StringBuilde…" at bounding box center [436, 290] width 598 height 31
drag, startPoint x: 188, startPoint y: 313, endPoint x: 432, endPoint y: 319, distance: 243.7
click at [432, 243] on div "import java.util.Arrays; public class SimpleElementIndexFinder { public static …" at bounding box center [430, 134] width 609 height 218
click at [437, 243] on div "import java.util.Arrays; public class SimpleElementIndexFinder { public static …" at bounding box center [430, 134] width 609 height 218
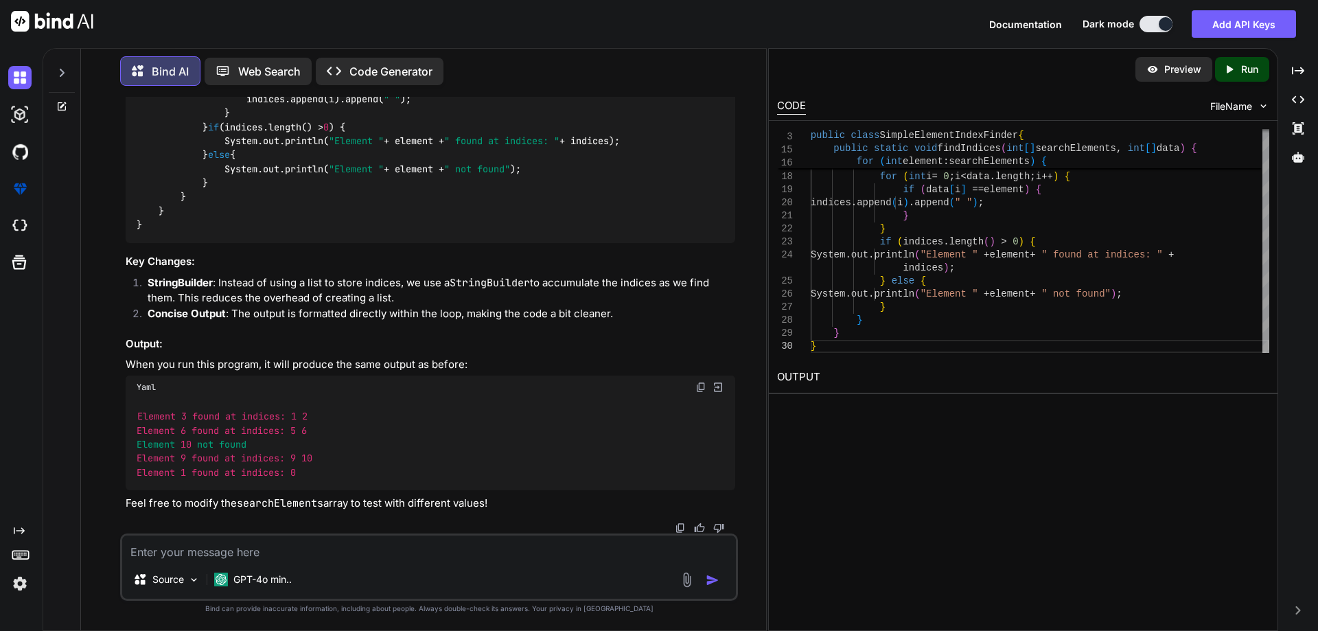
click at [438, 243] on div "import java.util.Arrays; public class SimpleElementIndexFinder { public static …" at bounding box center [430, 134] width 609 height 218
click at [432, 243] on div "import java.util.Arrays; public class SimpleElementIndexFinder { public static …" at bounding box center [430, 134] width 609 height 218
drag, startPoint x: 340, startPoint y: 316, endPoint x: 331, endPoint y: 317, distance: 8.9
click at [331, 232] on code "import java.util.Arrays; public class SimpleElementIndexFinder { public static …" at bounding box center [710, 134] width 1147 height 196
drag, startPoint x: 362, startPoint y: 312, endPoint x: 352, endPoint y: 316, distance: 10.2
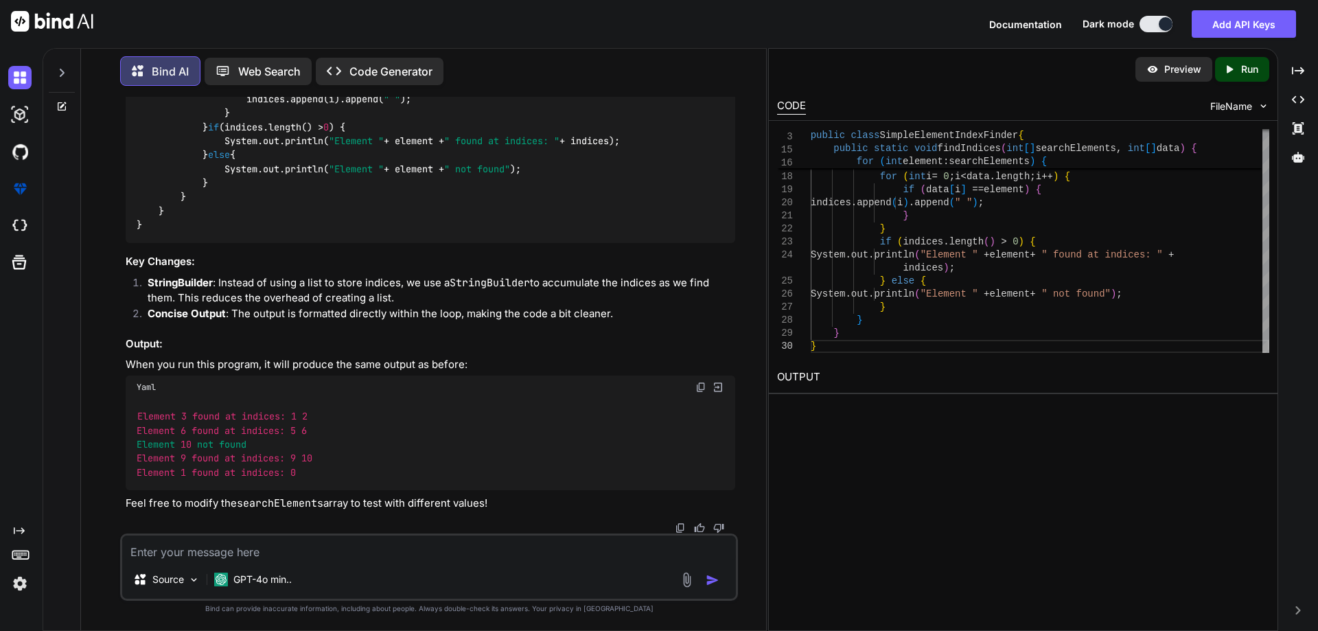
click at [352, 232] on code "import java.util.Arrays; public class SimpleElementIndexFinder { public static …" at bounding box center [710, 134] width 1147 height 196
drag, startPoint x: 367, startPoint y: 315, endPoint x: 383, endPoint y: 316, distance: 15.8
click at [383, 232] on code "import java.util.Arrays; public class SimpleElementIndexFinder { public static …" at bounding box center [710, 134] width 1147 height 196
drag, startPoint x: 401, startPoint y: 315, endPoint x: 306, endPoint y: 317, distance: 95.4
click at [306, 232] on code "import java.util.Arrays; public class SimpleElementIndexFinder { public static …" at bounding box center [710, 134] width 1147 height 196
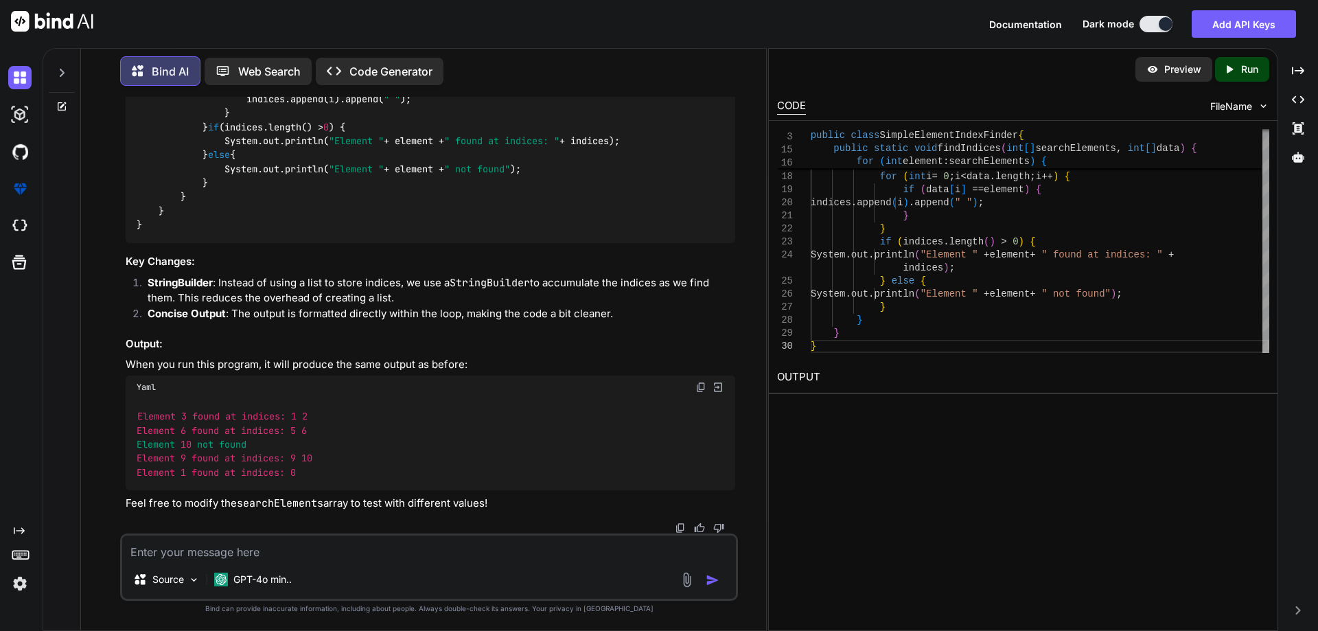
drag, startPoint x: 305, startPoint y: 327, endPoint x: 285, endPoint y: 328, distance: 19.2
click at [305, 243] on div "import java.util.Arrays; public class SimpleElementIndexFinder { public static …" at bounding box center [430, 134] width 609 height 218
drag, startPoint x: 196, startPoint y: 346, endPoint x: 390, endPoint y: 344, distance: 194.2
click at [390, 243] on div "import java.util.Arrays; public class SimpleElementIndexFinder { public static …" at bounding box center [430, 134] width 609 height 218
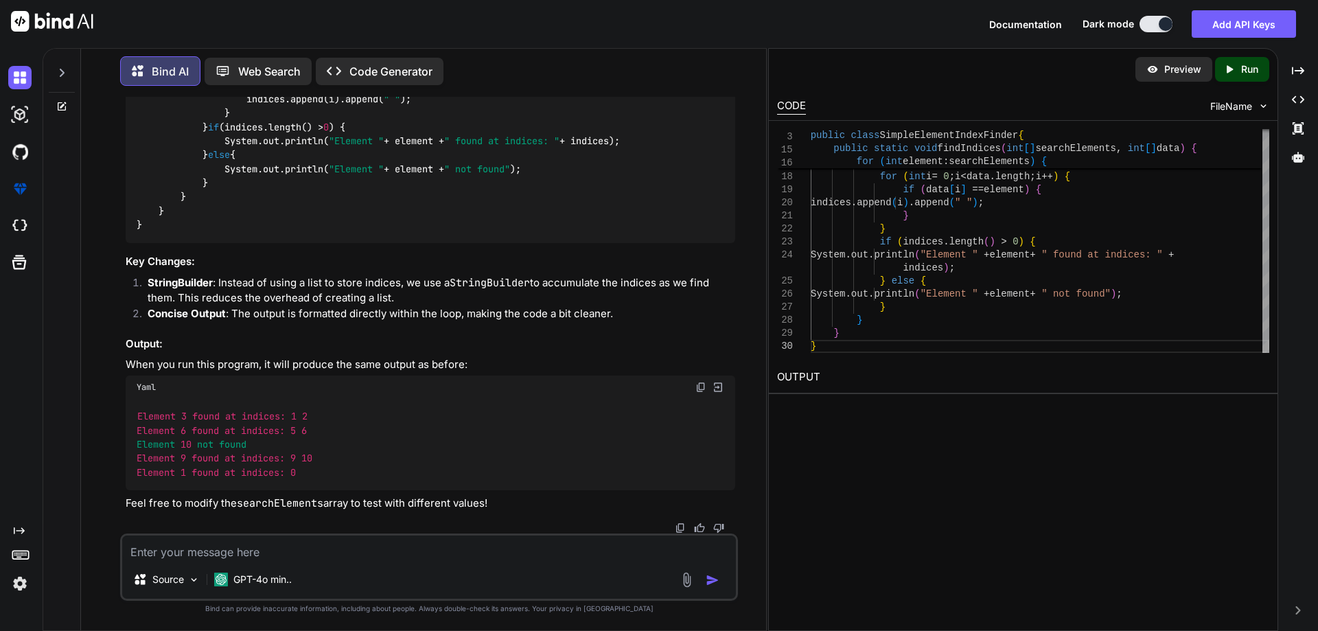
drag, startPoint x: 384, startPoint y: 350, endPoint x: 156, endPoint y: 358, distance: 227.3
click at [156, 243] on div "import java.util.Arrays; public class SimpleElementIndexFinder { public static …" at bounding box center [430, 134] width 609 height 218
click at [243, 243] on div "import java.util.Arrays; public class SimpleElementIndexFinder { public static …" at bounding box center [430, 134] width 609 height 218
drag, startPoint x: 174, startPoint y: 342, endPoint x: 391, endPoint y: 341, distance: 216.9
click at [391, 243] on div "import java.util.Arrays; public class SimpleElementIndexFinder { public static …" at bounding box center [430, 134] width 609 height 218
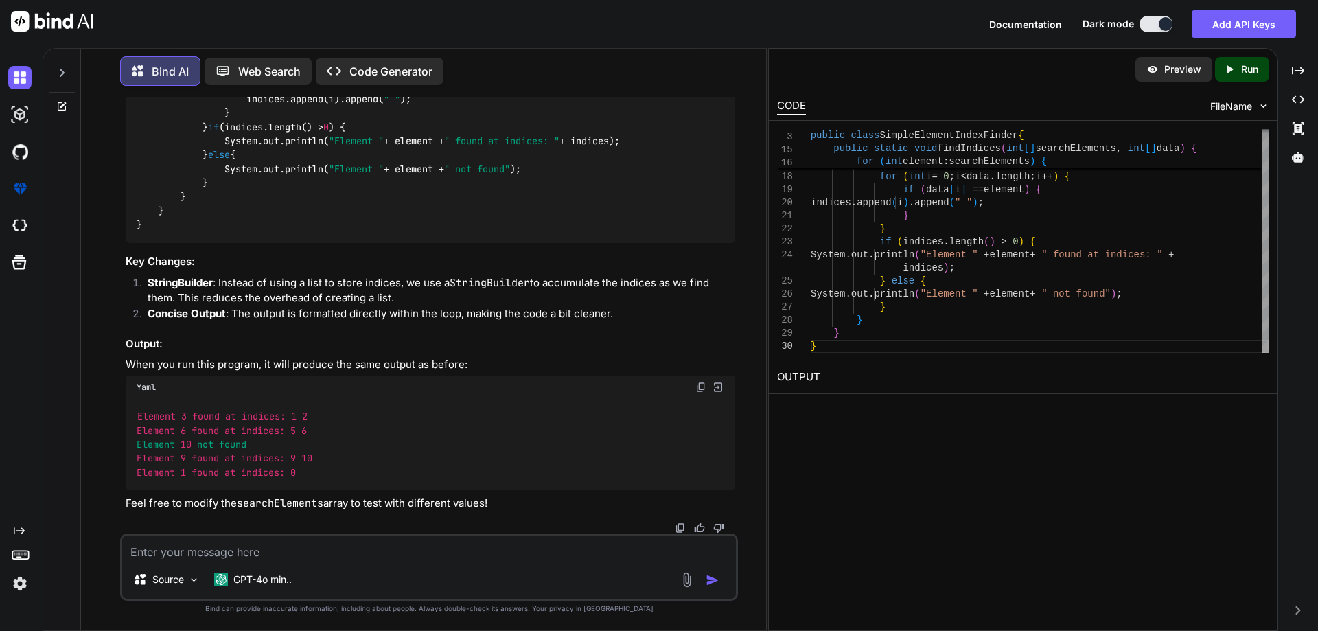
scroll to position [2101, 0]
drag, startPoint x: 250, startPoint y: 447, endPoint x: 104, endPoint y: 440, distance: 147.0
click at [104, 440] on div "You given {1,3,3,4,5,6,6,7,8,9,9} print all indices of search elements, if not …" at bounding box center [429, 363] width 674 height 533
drag, startPoint x: 141, startPoint y: 419, endPoint x: 314, endPoint y: 416, distance: 172.3
click at [314, 416] on code "Element 3 found at indices: 1 2 Element 6 found at indices: 5 6 Element 10 not …" at bounding box center [227, 444] width 181 height 70
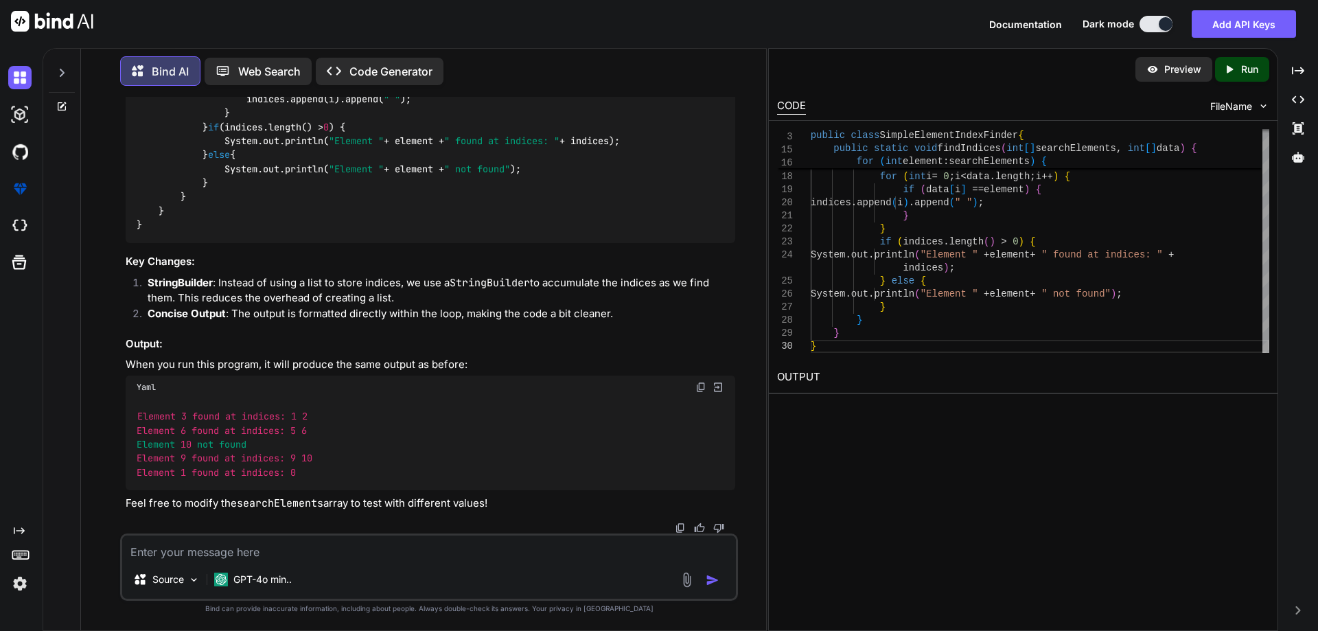
click at [314, 416] on code "Element 3 found at indices: 1 2 Element 6 found at indices: 5 6 Element 10 not …" at bounding box center [227, 444] width 181 height 70
drag, startPoint x: 274, startPoint y: 161, endPoint x: 313, endPoint y: 210, distance: 63.0
click at [312, 183] on div "import java.util.Arrays; public class SimpleElementIndexFinder { public static …" at bounding box center [430, 134] width 609 height 218
click at [288, 161] on code "import java.util.Arrays; public class SimpleElementIndexFinder { public static …" at bounding box center [710, 134] width 1147 height 196
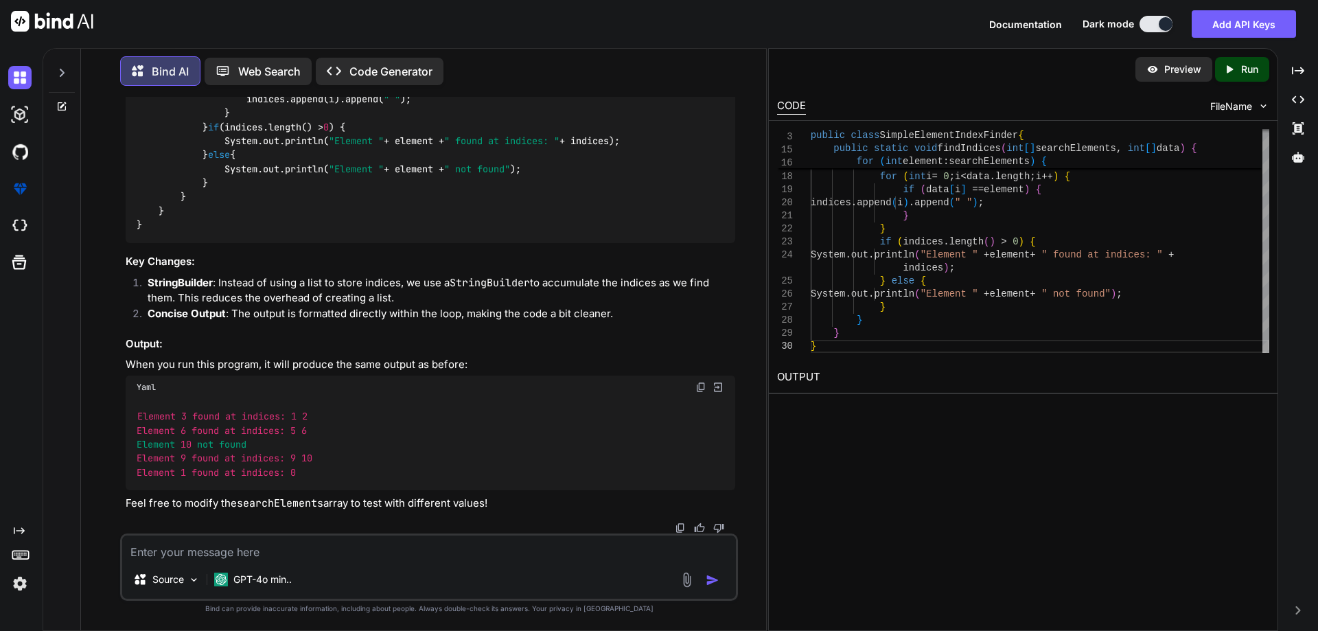
scroll to position [2101, 0]
drag, startPoint x: 315, startPoint y: 417, endPoint x: 280, endPoint y: 416, distance: 35.0
click at [280, 416] on code "Element 3 found at indices: 1 2 Element 6 found at indices: 5 6 Element 10 not …" at bounding box center [227, 444] width 181 height 70
click at [126, 419] on div "Element 3 found at indices: 1 2 Element 6 found at indices: 5 6 Element 10 not …" at bounding box center [430, 445] width 609 height 92
drag, startPoint x: 135, startPoint y: 417, endPoint x: 325, endPoint y: 416, distance: 190.8
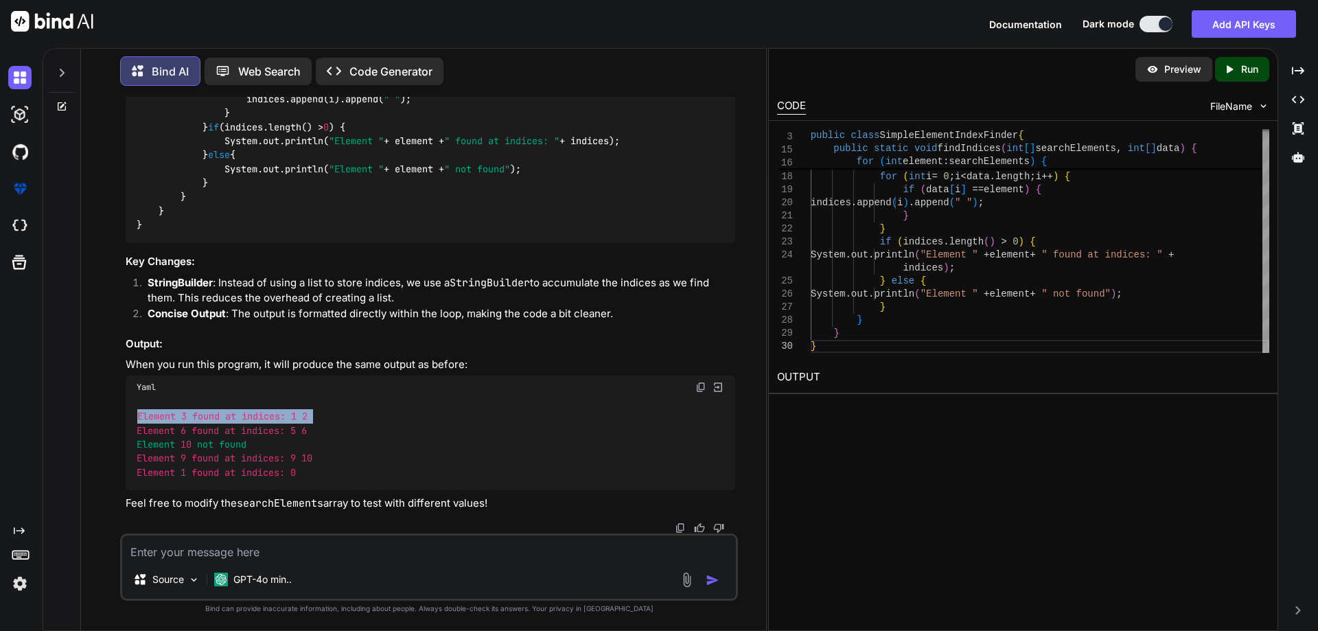
click at [325, 416] on div "Element 3 found at indices: 1 2 Element 6 found at indices: 5 6 Element 10 not …" at bounding box center [430, 445] width 609 height 92
drag, startPoint x: 138, startPoint y: 428, endPoint x: 315, endPoint y: 433, distance: 177.1
click at [315, 433] on code "Element 3 found at indices: 1 2 Element 6 found at indices: 5 6 Element 10 not …" at bounding box center [227, 444] width 181 height 70
drag, startPoint x: 340, startPoint y: 232, endPoint x: 368, endPoint y: 232, distance: 28.1
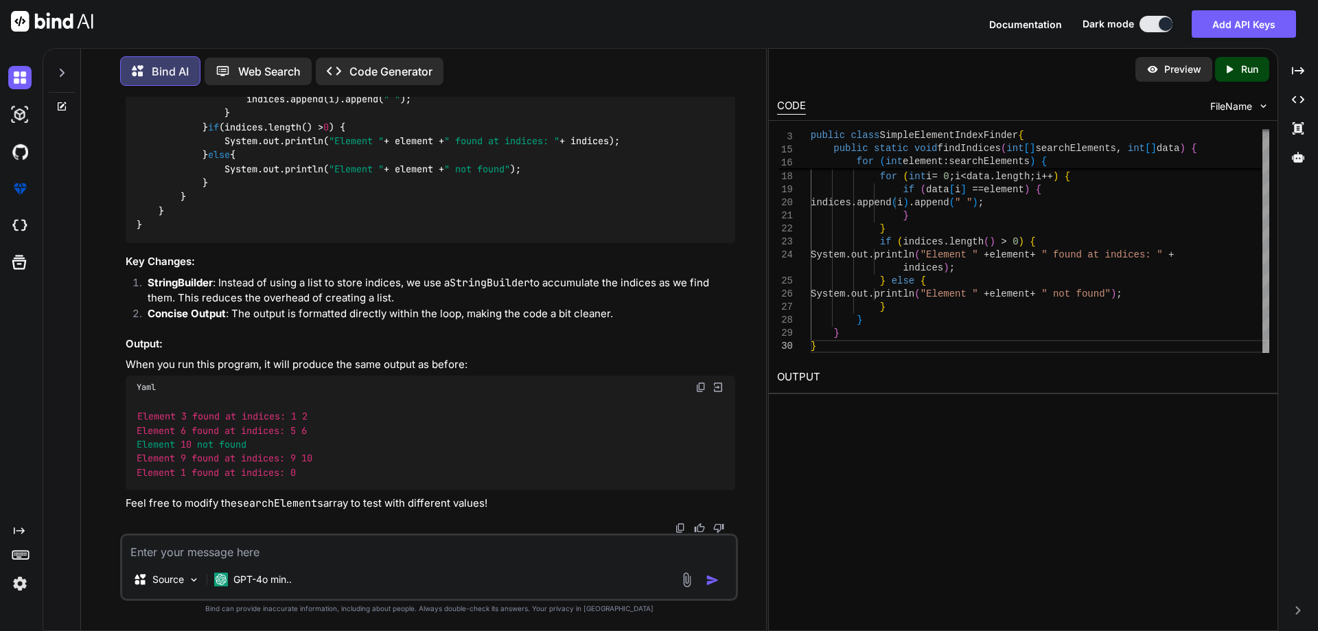
click at [368, 232] on code "import java.util.Arrays; public class SimpleElementIndexFinder { public static …" at bounding box center [710, 134] width 1147 height 196
drag, startPoint x: 262, startPoint y: 441, endPoint x: 126, endPoint y: 447, distance: 136.0
click at [126, 447] on div "Element 3 found at indices: 1 2 Element 6 found at indices: 5 6 Element 10 not …" at bounding box center [430, 445] width 609 height 92
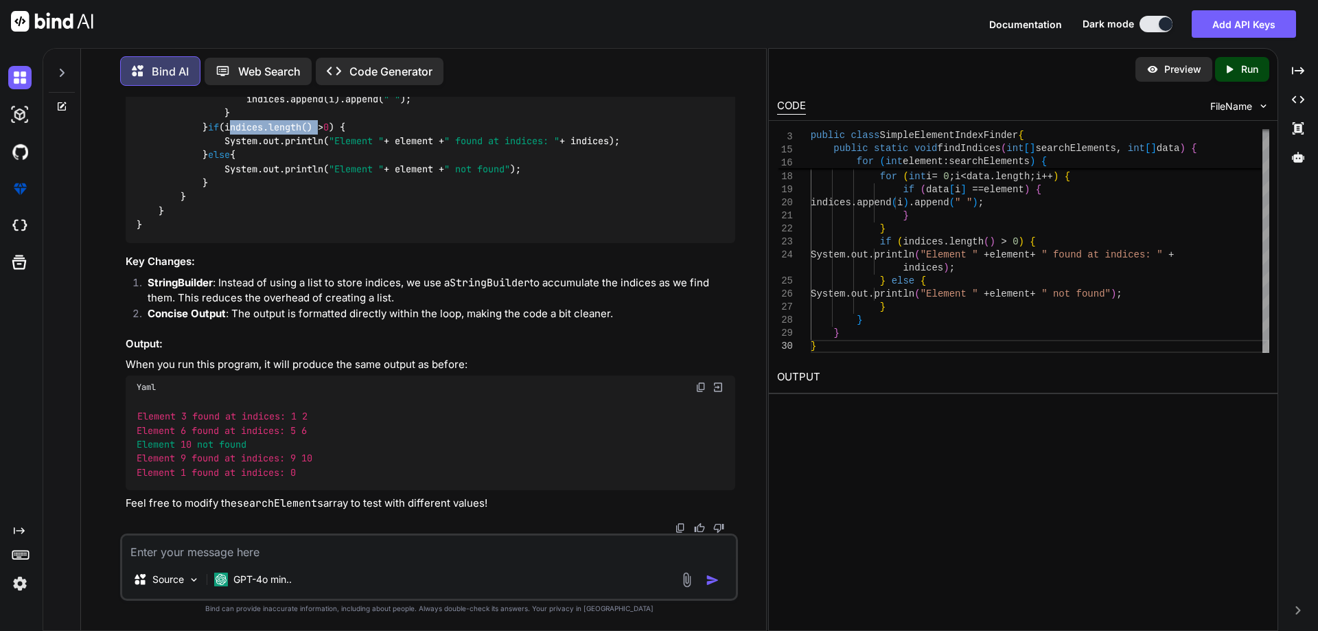
drag, startPoint x: 316, startPoint y: 262, endPoint x: 224, endPoint y: 261, distance: 92.0
click at [224, 232] on code "import java.util.Arrays; public class SimpleElementIndexFinder { public static …" at bounding box center [710, 134] width 1147 height 196
click at [233, 232] on code "import java.util.Arrays; public class SimpleElementIndexFinder { public static …" at bounding box center [710, 134] width 1147 height 196
drag, startPoint x: 204, startPoint y: 268, endPoint x: 340, endPoint y: 264, distance: 135.2
click at [340, 232] on code "import java.util.Arrays; public class SimpleElementIndexFinder { public static …" at bounding box center [710, 134] width 1147 height 196
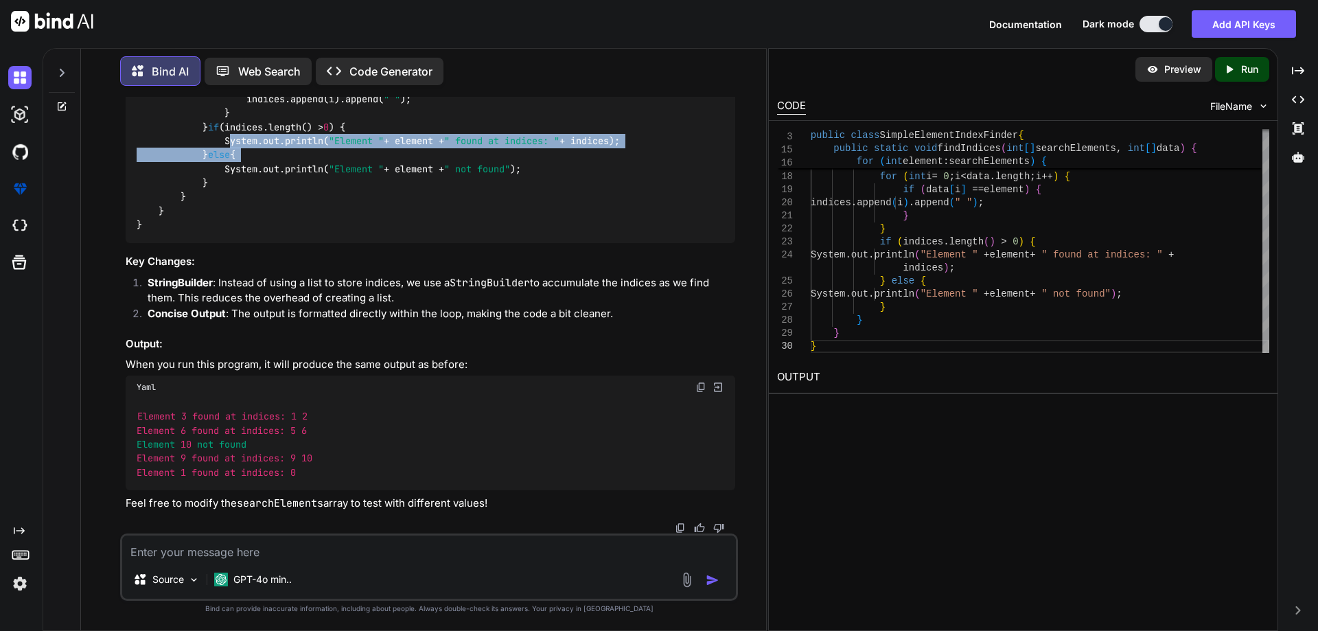
drag, startPoint x: 233, startPoint y: 279, endPoint x: 662, endPoint y: 290, distance: 429.0
click at [662, 243] on div "import java.util.Arrays; public class SimpleElementIndexFinder { public static …" at bounding box center [430, 134] width 609 height 218
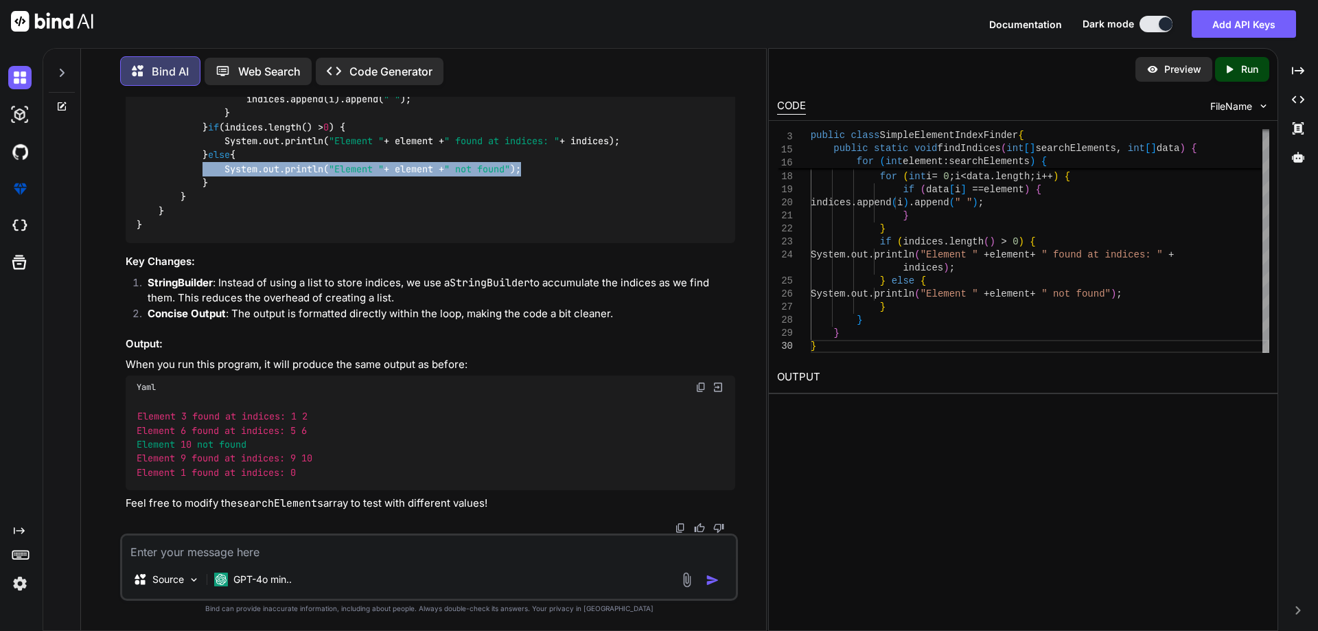
drag, startPoint x: 561, startPoint y: 308, endPoint x: 198, endPoint y: 307, distance: 363.0
click at [198, 243] on div "import java.util.Arrays; public class SimpleElementIndexFinder { public static …" at bounding box center [430, 134] width 609 height 218
copy code "System.out.println( "Element " + element + " not found" );"
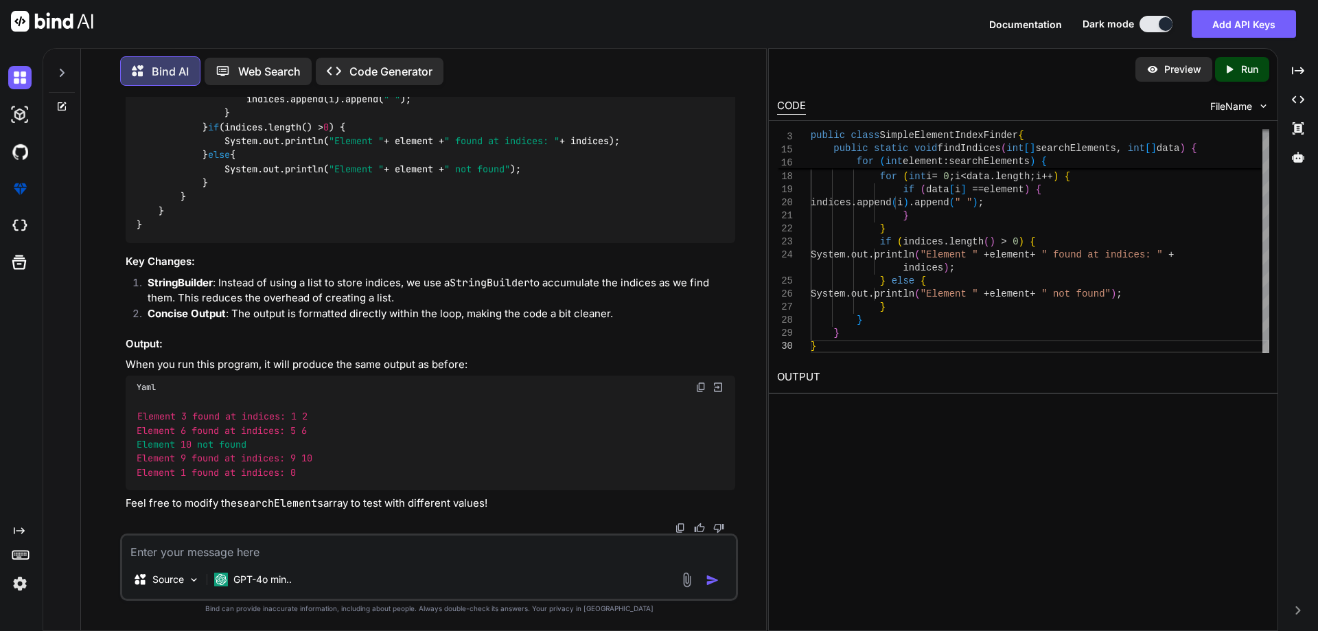
click at [247, 243] on div "import java.util.Arrays; public class SimpleElementIndexFinder { public static …" at bounding box center [430, 134] width 609 height 218
click at [246, 243] on div "import java.util.Arrays; public class SimpleElementIndexFinder { public static …" at bounding box center [430, 134] width 609 height 218
drag, startPoint x: 145, startPoint y: 364, endPoint x: 149, endPoint y: 318, distance: 46.2
click at [149, 243] on div "import java.util.Arrays; public class SimpleElementIndexFinder { public static …" at bounding box center [430, 134] width 609 height 218
copy code "} } } }"
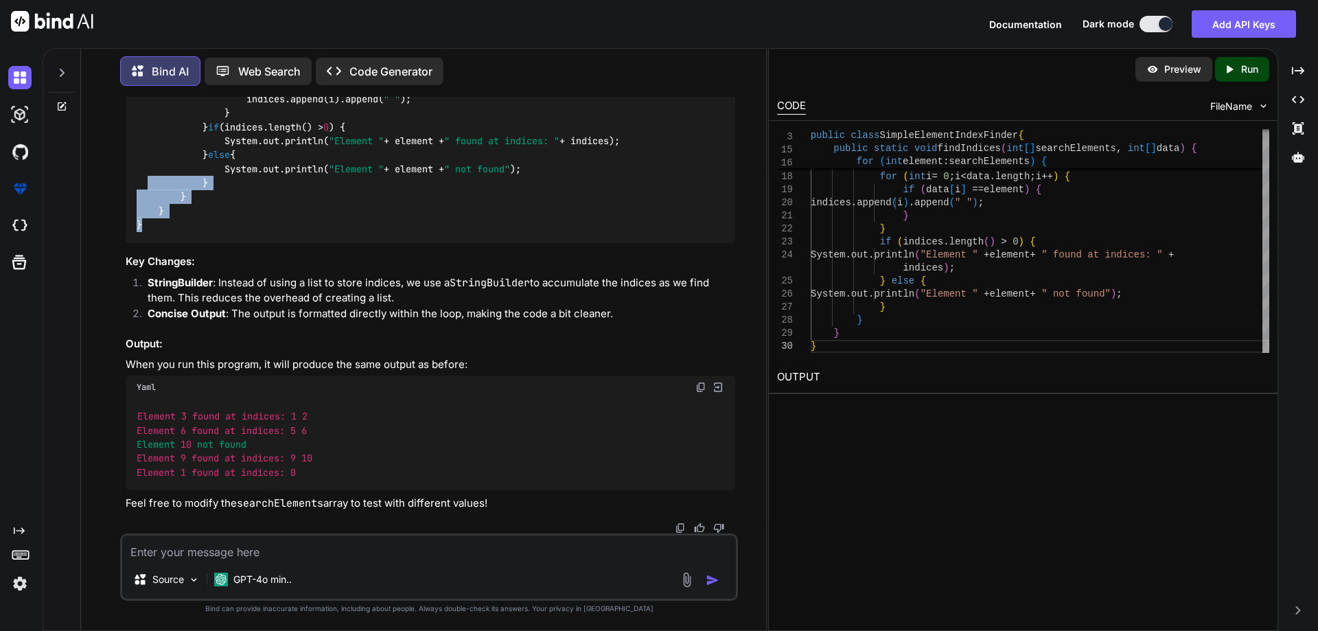
click at [209, 243] on div "import java.util.Arrays; public class SimpleElementIndexFinder { public static …" at bounding box center [430, 134] width 609 height 218
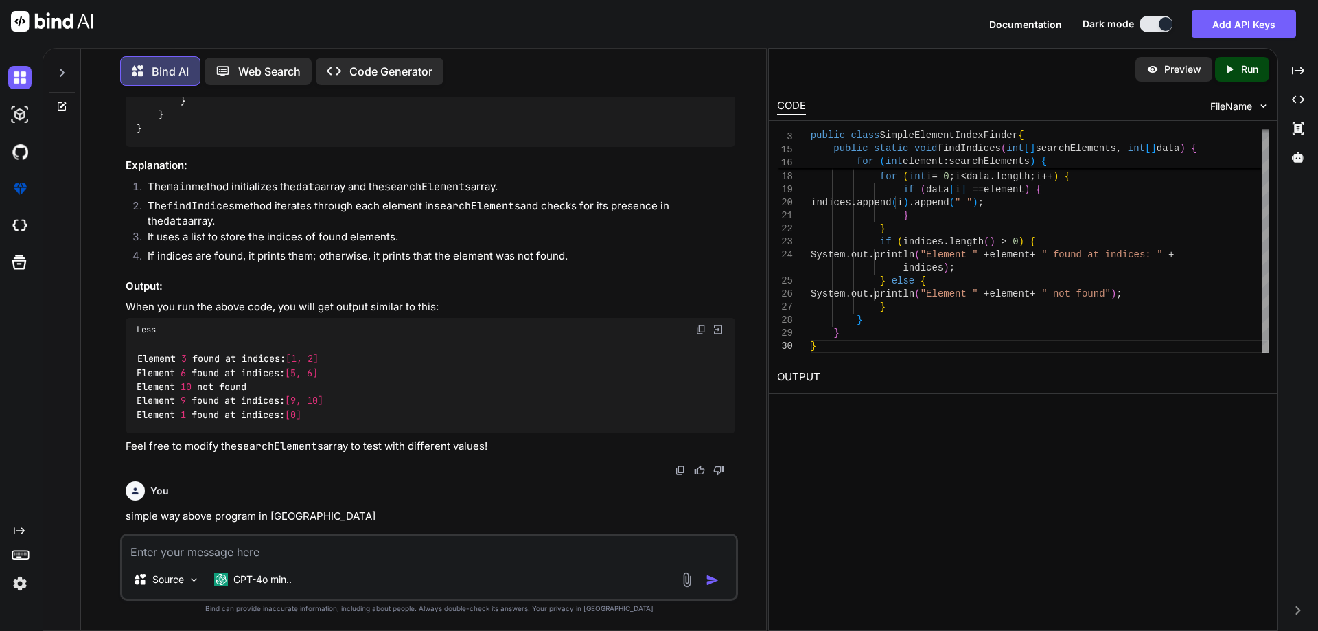
scroll to position [866, 0]
drag, startPoint x: 211, startPoint y: 353, endPoint x: 372, endPoint y: 362, distance: 160.8
click at [372, 138] on code "import java.util.ArrayList; import java.util.Arrays; import java.util.List; pub…" at bounding box center [563, 33] width 852 height 210
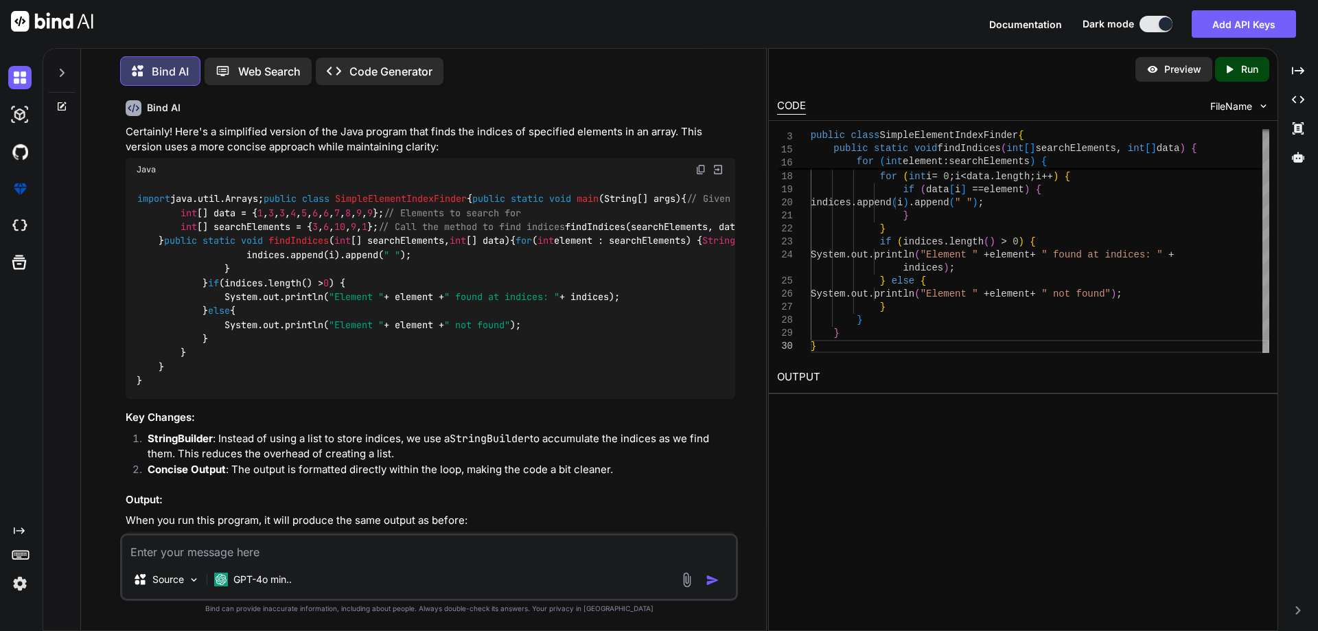
scroll to position [1346, 0]
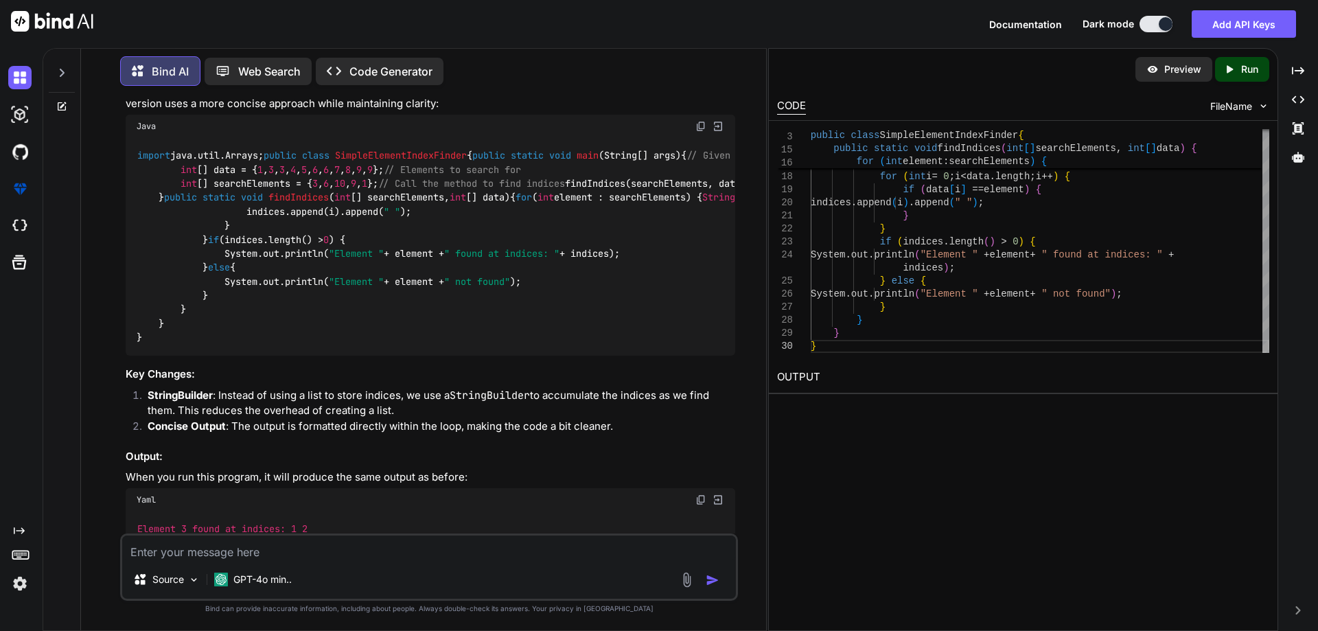
drag, startPoint x: 201, startPoint y: 325, endPoint x: 355, endPoint y: 340, distance: 154.5
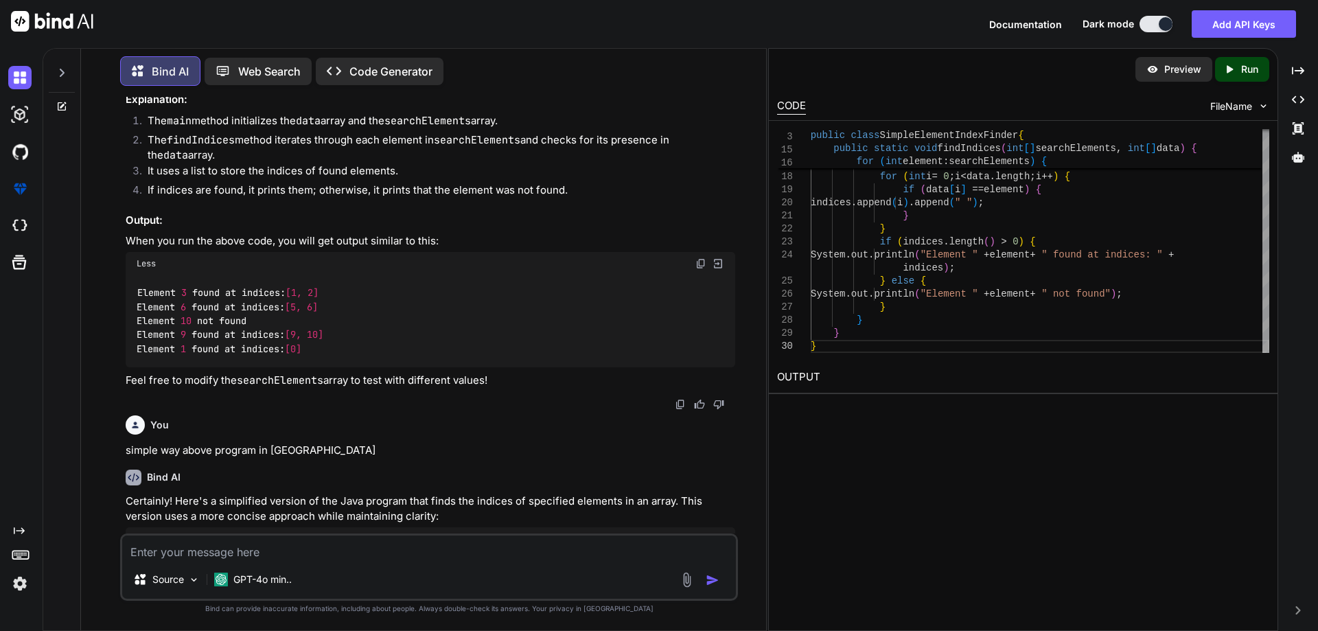
scroll to position [935, 0]
drag, startPoint x: 509, startPoint y: 395, endPoint x: 579, endPoint y: 401, distance: 70.2
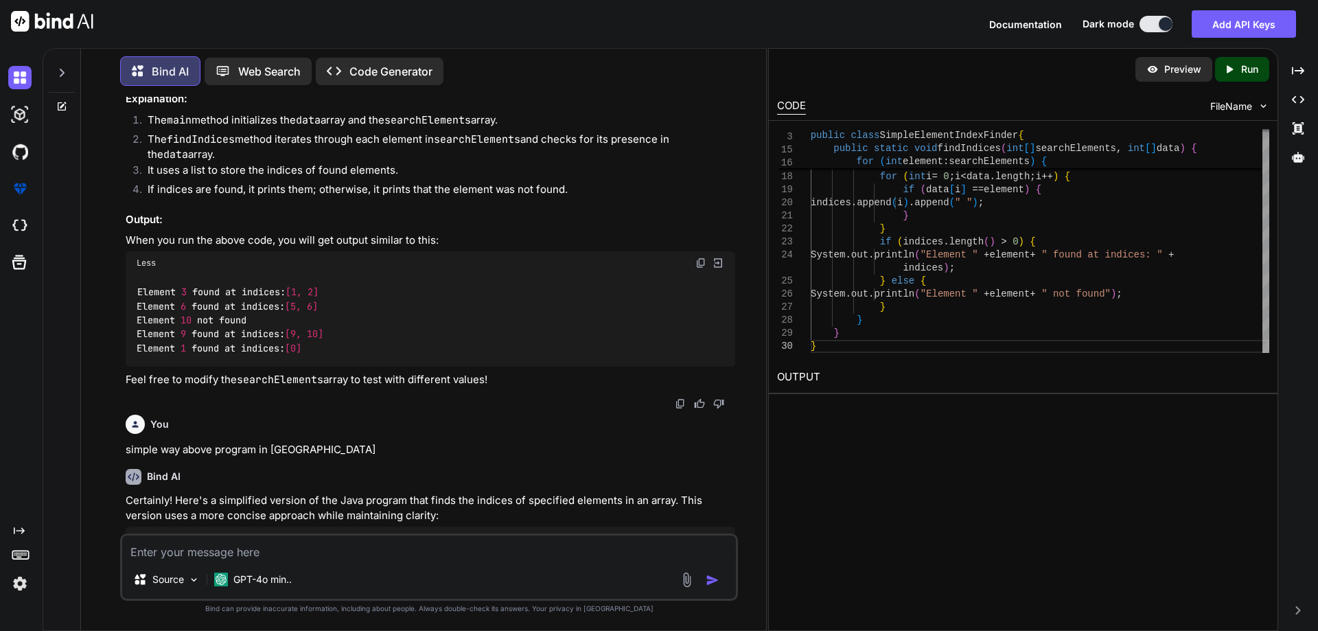
drag, startPoint x: 585, startPoint y: 399, endPoint x: 631, endPoint y: 399, distance: 46.0
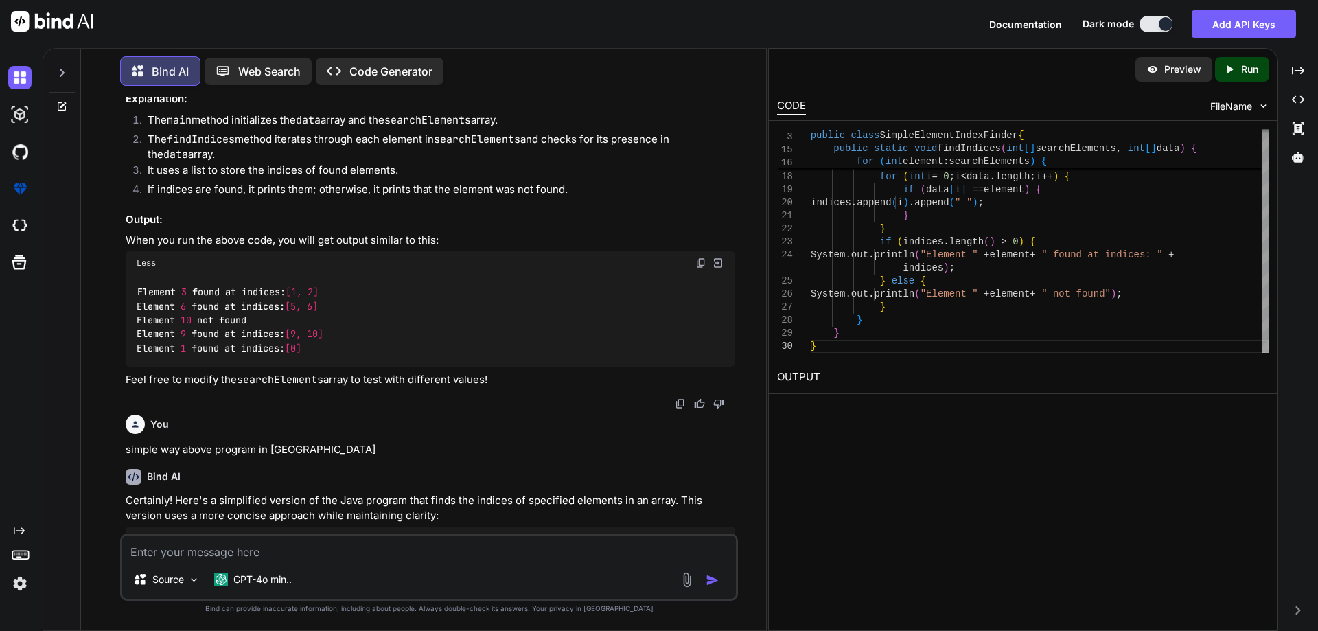
scroll to position [866, 0]
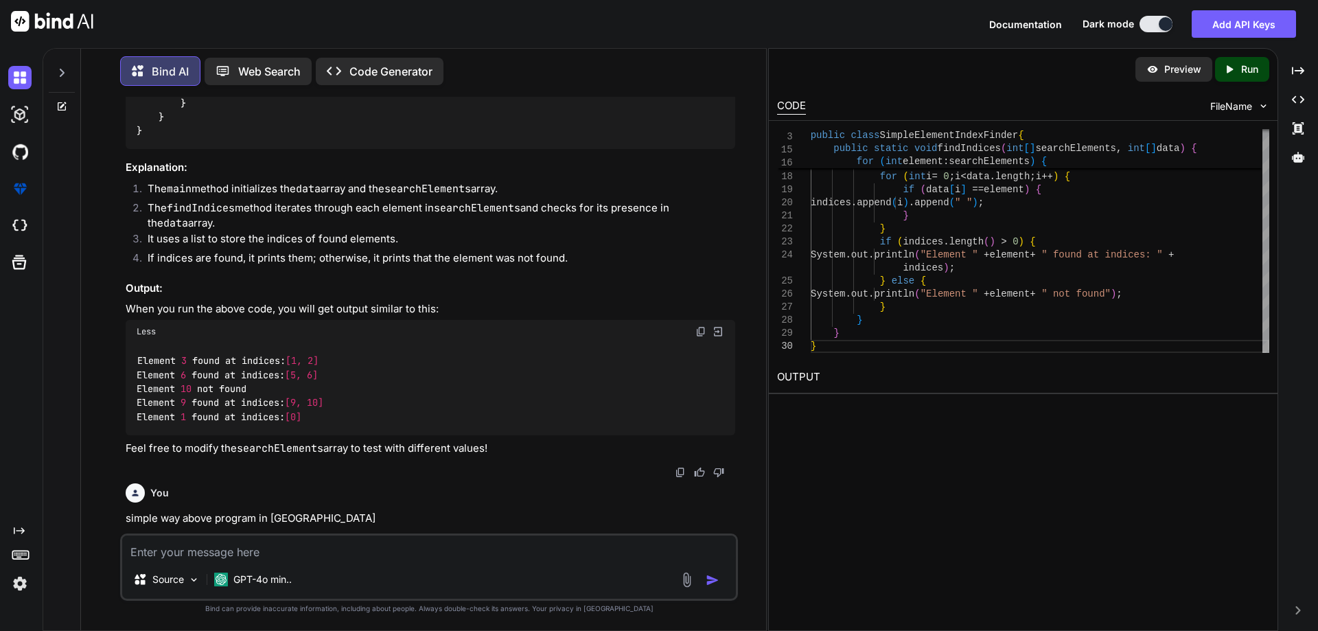
drag, startPoint x: 205, startPoint y: 366, endPoint x: 331, endPoint y: 369, distance: 126.3
click at [331, 138] on code "import java.util.ArrayList; import java.util.Arrays; import java.util.List; pub…" at bounding box center [563, 33] width 852 height 210
click at [336, 138] on code "import java.util.ArrayList; import java.util.Arrays; import java.util.List; pub…" at bounding box center [563, 33] width 852 height 210
drag, startPoint x: 454, startPoint y: 368, endPoint x: 185, endPoint y: 370, distance: 269.7
click at [185, 149] on div "import java.util.ArrayList; import java.util.Arrays; import java.util.List; pub…" at bounding box center [430, 33] width 609 height 232
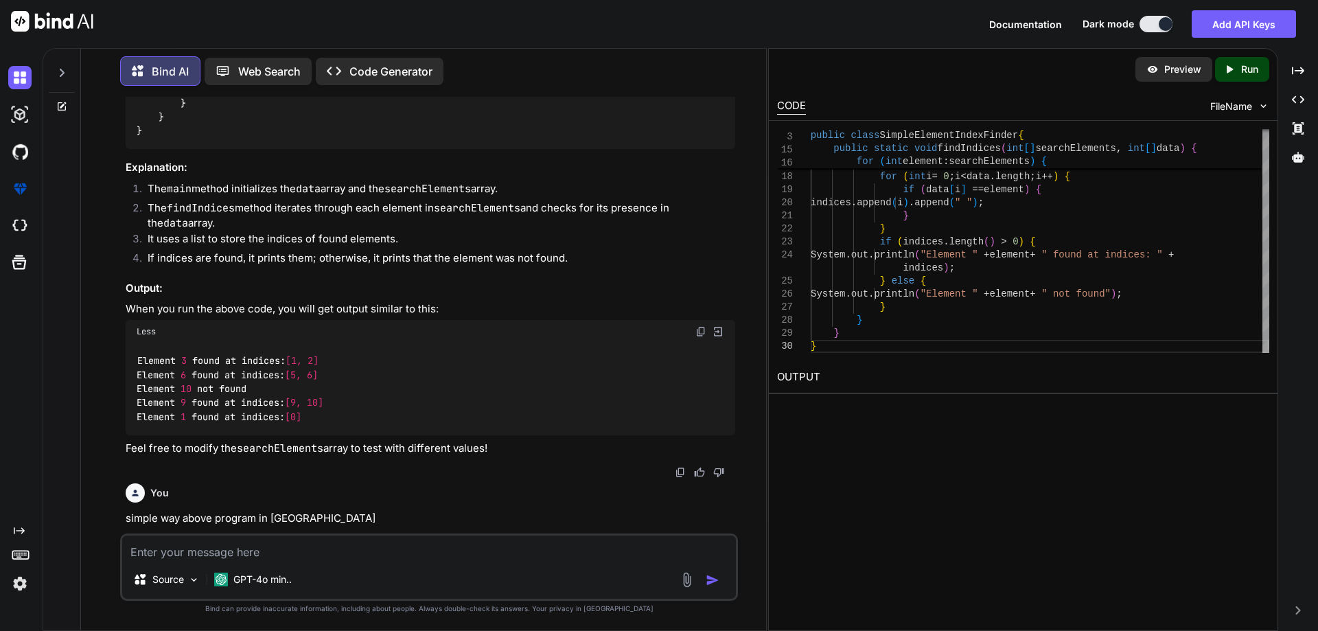
drag, startPoint x: 198, startPoint y: 382, endPoint x: 442, endPoint y: 386, distance: 243.7
click at [442, 149] on div "import java.util.ArrayList; import java.util.Arrays; import java.util.List; pub…" at bounding box center [430, 33] width 609 height 232
drag, startPoint x: 373, startPoint y: 393, endPoint x: 201, endPoint y: 398, distance: 171.6
click at [201, 149] on div "import java.util.ArrayList; import java.util.Arrays; import java.util.List; pub…" at bounding box center [430, 33] width 609 height 232
click at [201, 138] on code "import java.util.ArrayList; import java.util.Arrays; import java.util.List; pub…" at bounding box center [563, 33] width 852 height 210
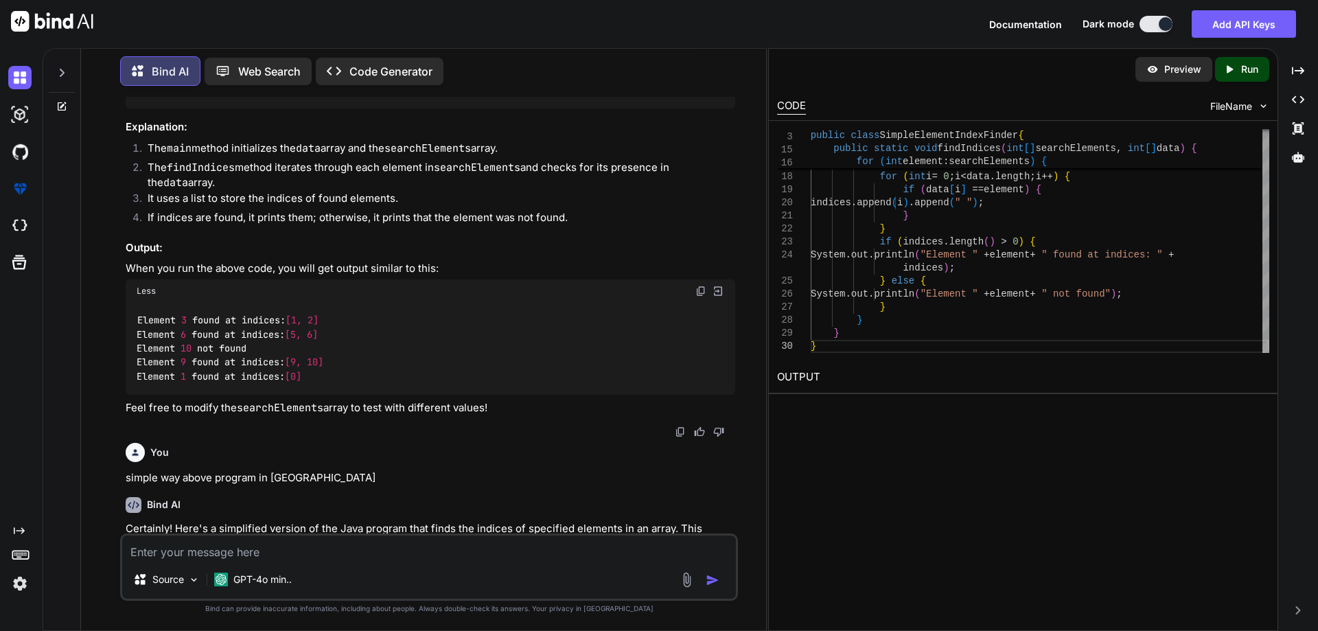
scroll to position [935, 0]
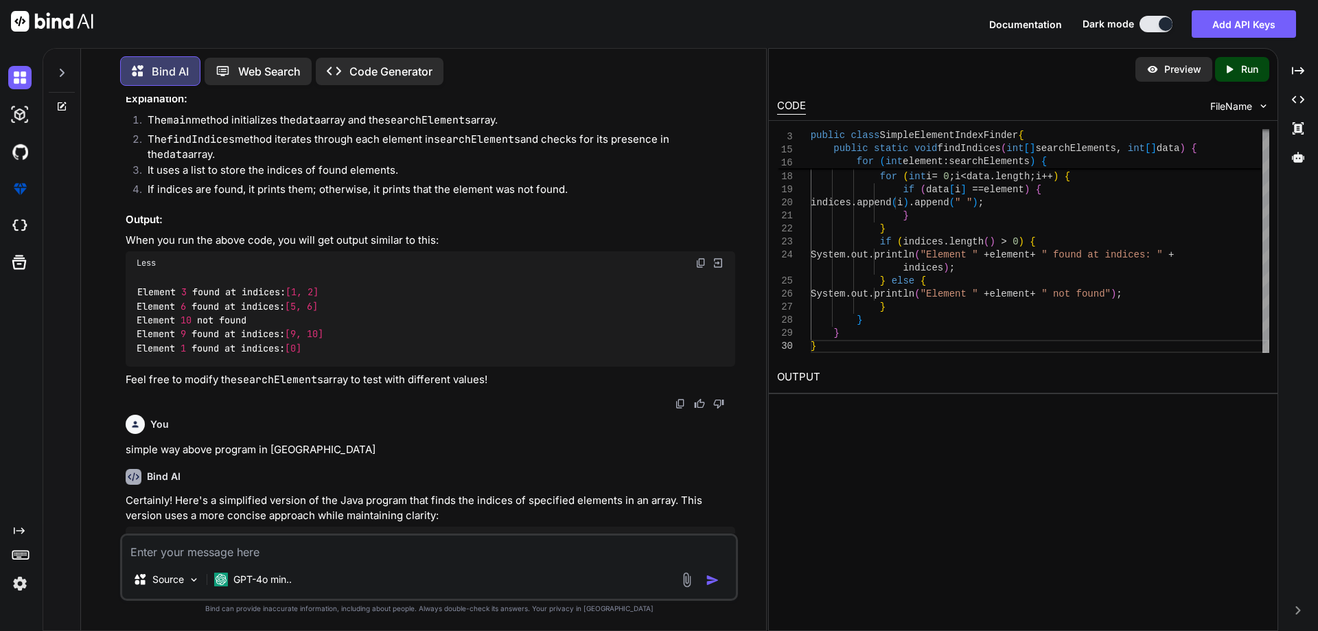
drag, startPoint x: 221, startPoint y: 363, endPoint x: 197, endPoint y: 355, distance: 25.4
drag, startPoint x: 202, startPoint y: 382, endPoint x: 359, endPoint y: 384, distance: 156.5
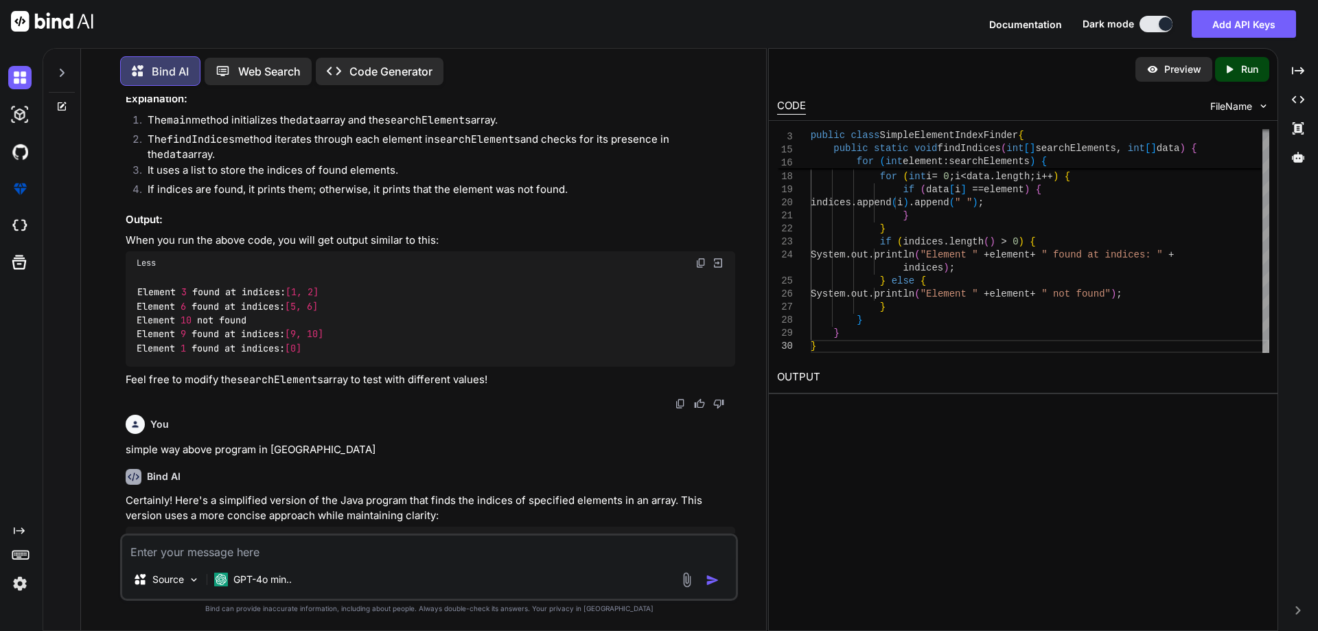
drag, startPoint x: 231, startPoint y: 395, endPoint x: 666, endPoint y: 401, distance: 434.4
drag, startPoint x: 464, startPoint y: 432, endPoint x: 259, endPoint y: 432, distance: 205.2
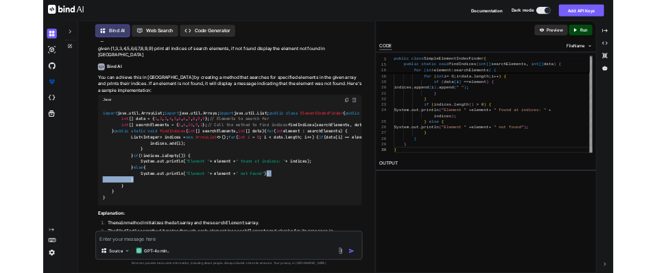
scroll to position [523, 0]
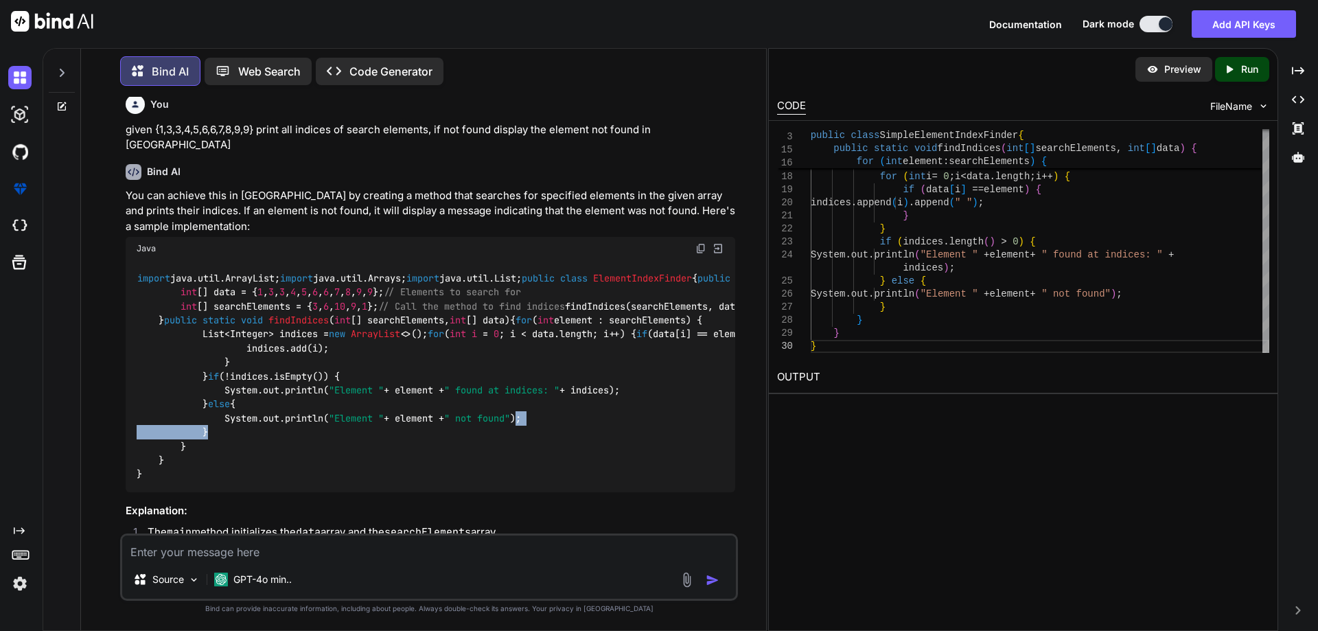
type textarea "x"
type textarea "} }"
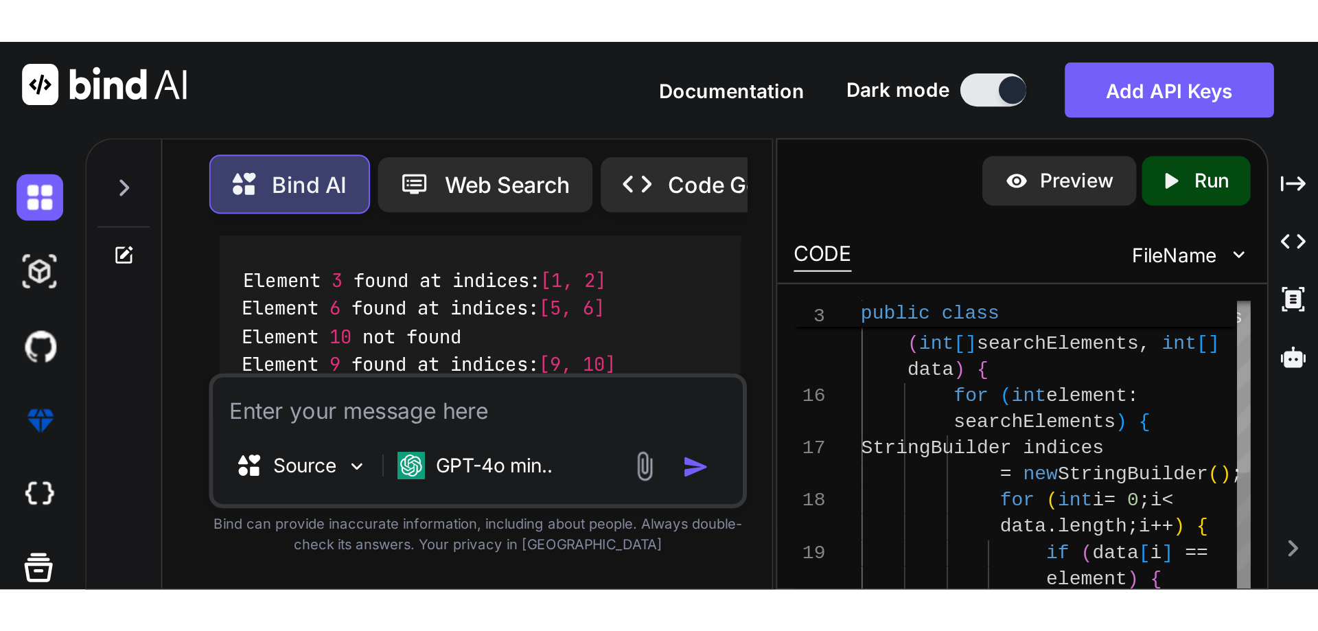
scroll to position [649, 0]
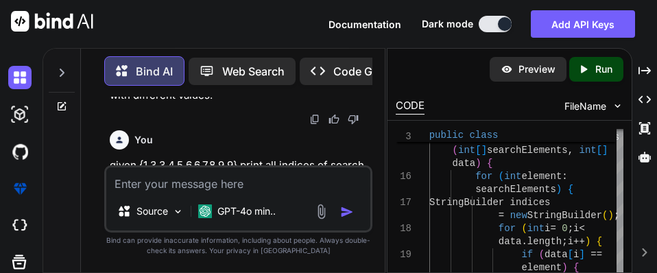
type textarea "x"
type textarea "}"
type textarea "x"
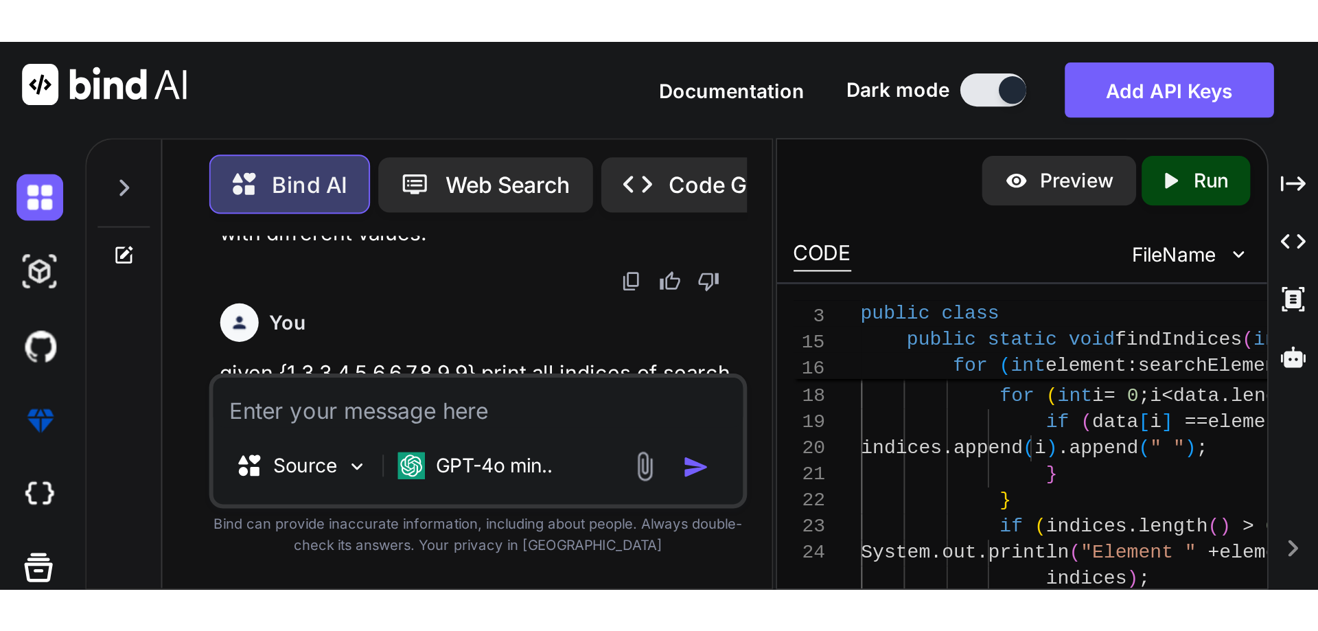
scroll to position [523, 0]
